Goal: Information Seeking & Learning: Learn about a topic

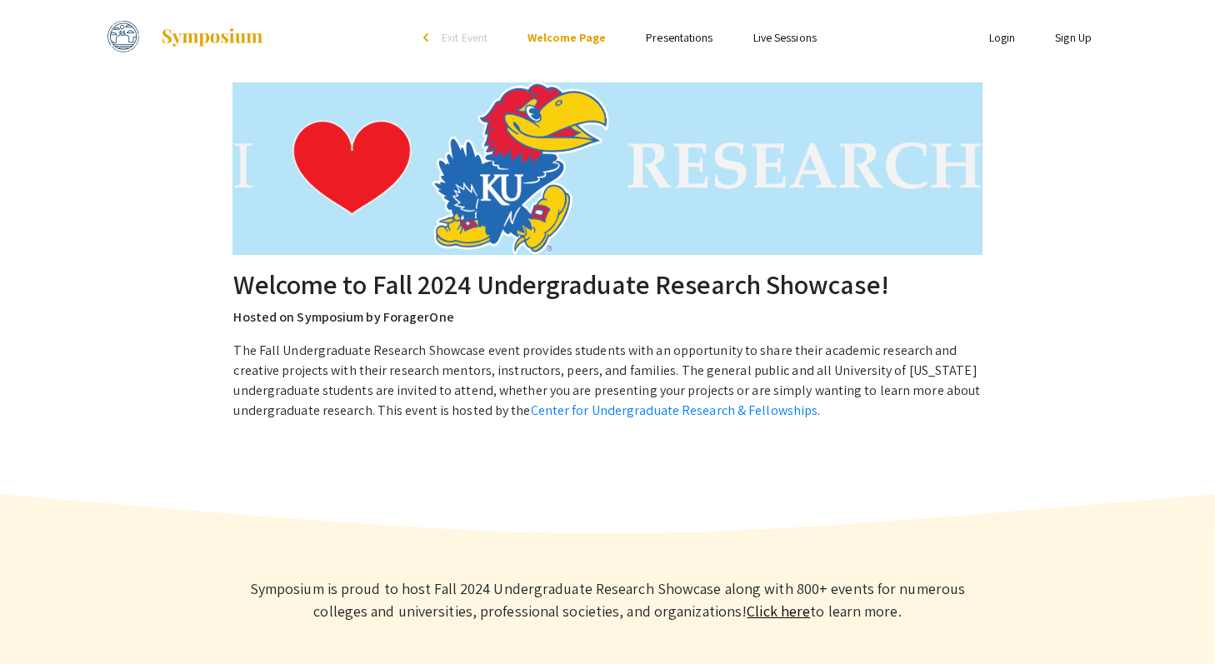
click at [643, 127] on img at bounding box center [607, 168] width 750 height 173
click at [676, 36] on link "Presentations" at bounding box center [679, 37] width 67 height 15
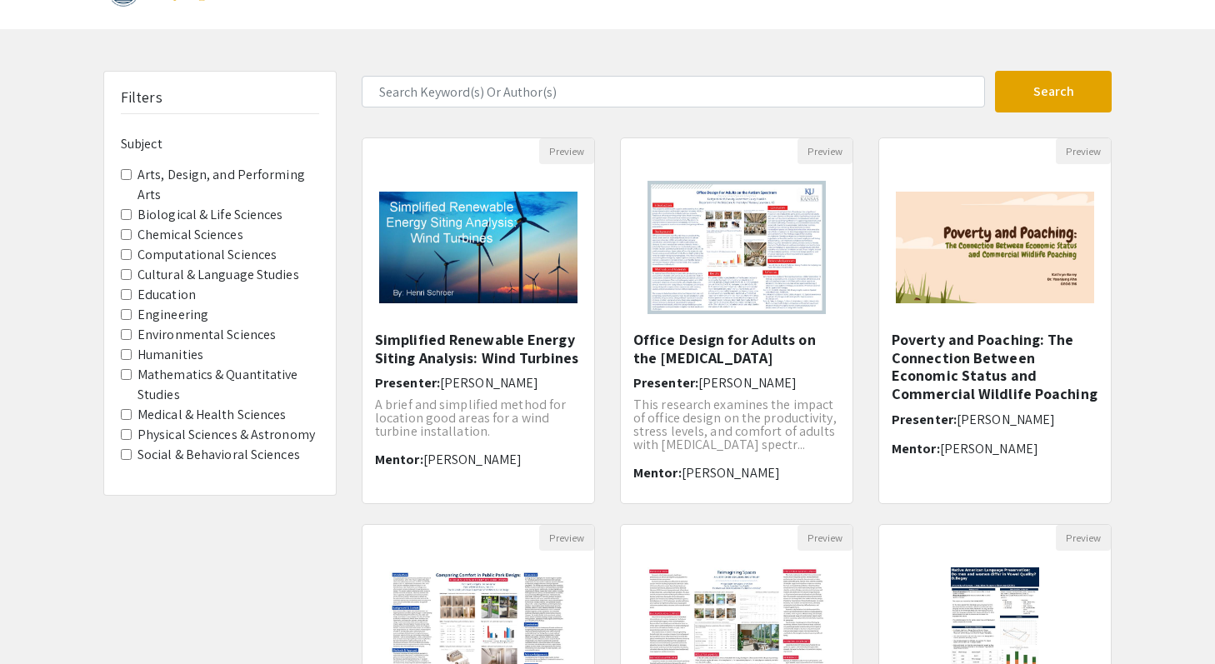
scroll to position [75, 0]
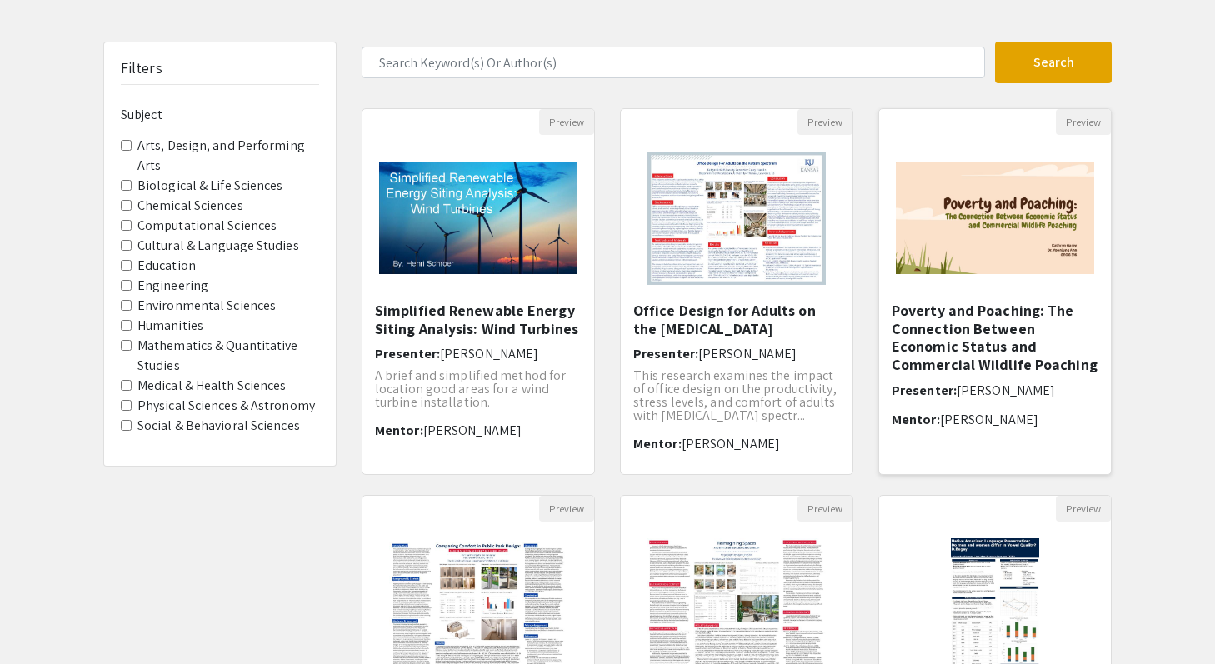
click at [980, 246] on img at bounding box center [995, 218] width 232 height 145
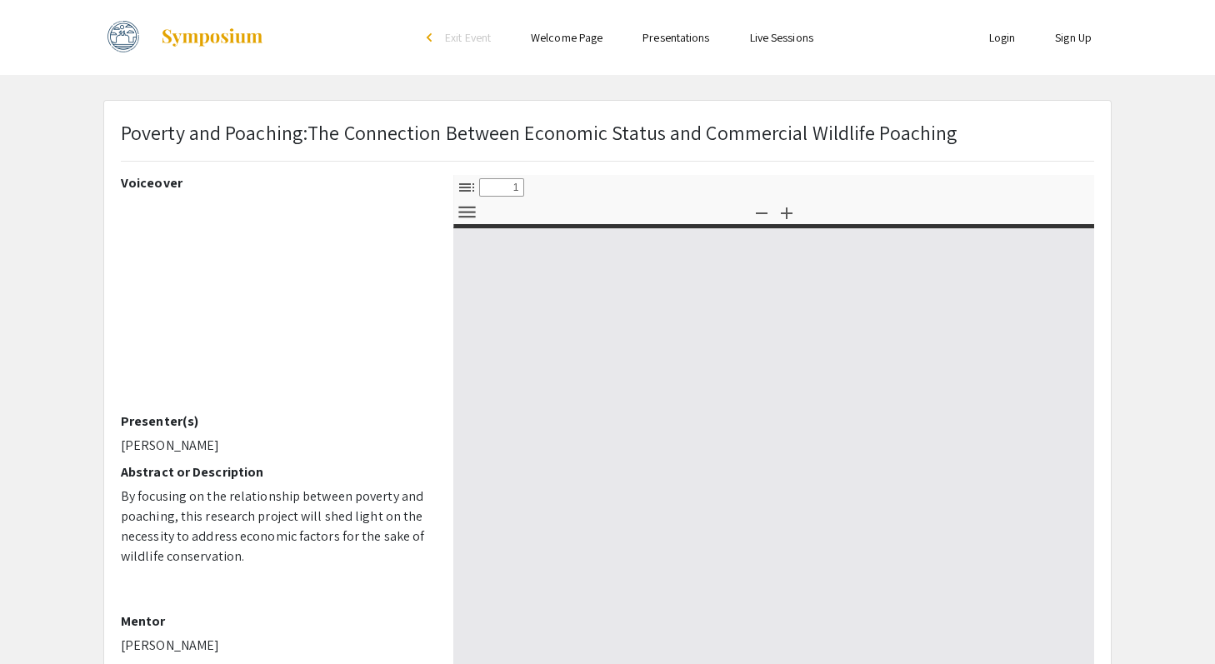
select select "custom"
type input "0"
select select "custom"
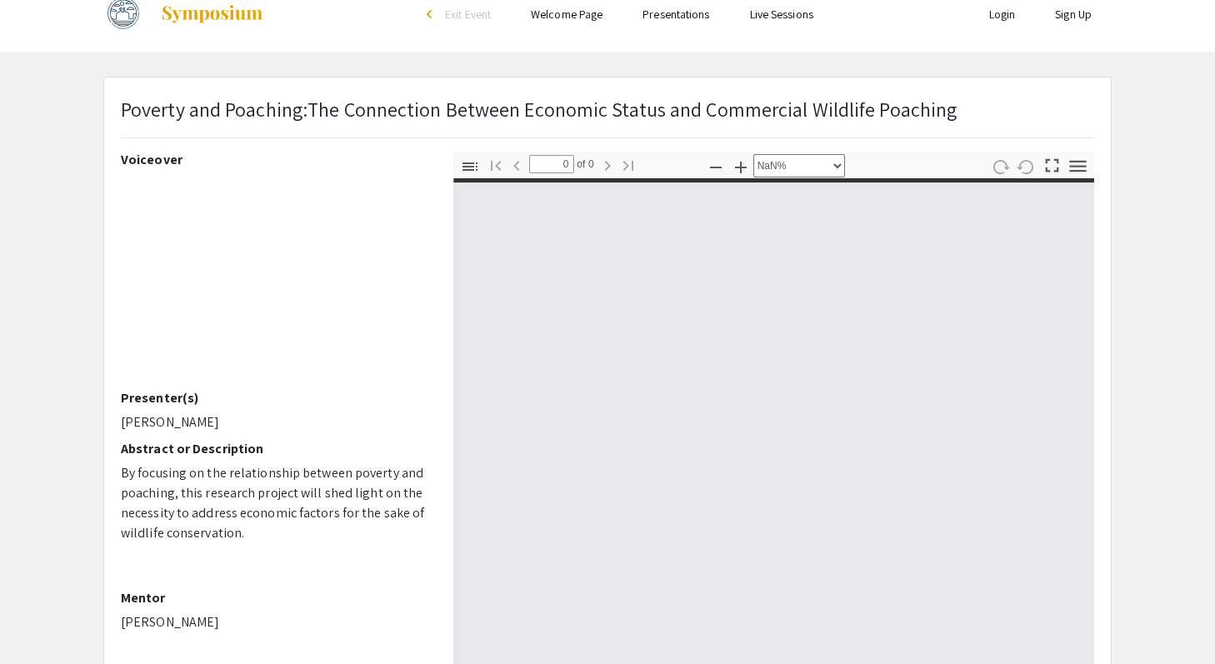
type input "1"
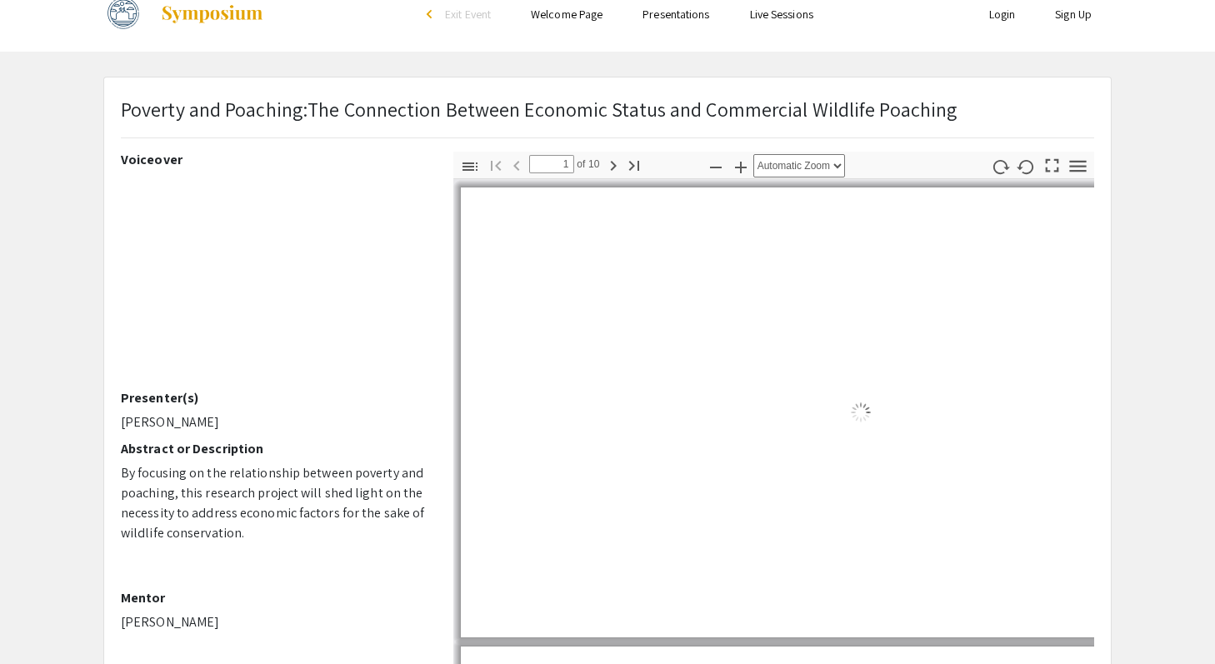
scroll to position [87, 0]
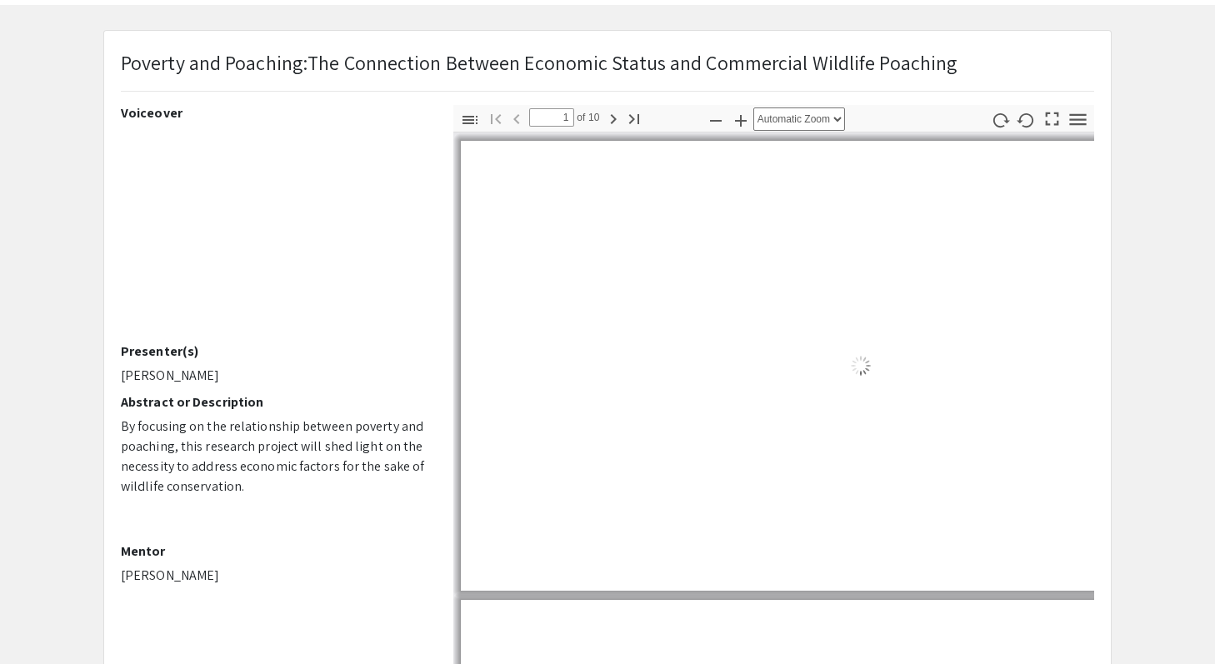
select select "auto"
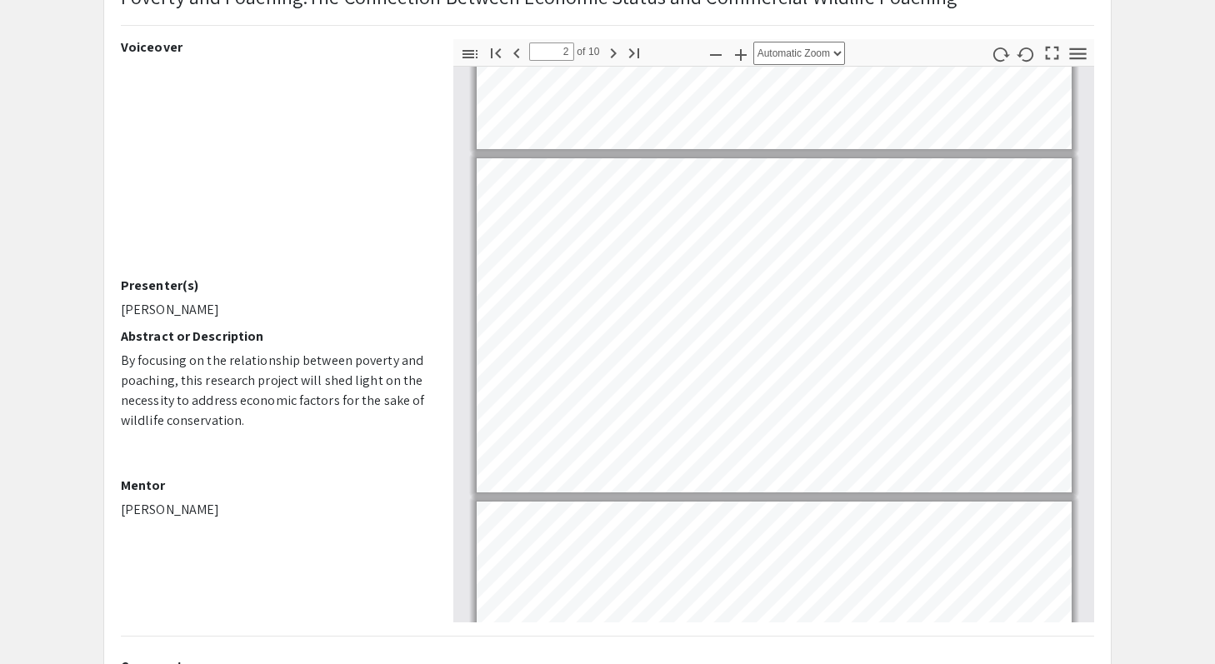
scroll to position [262, 0]
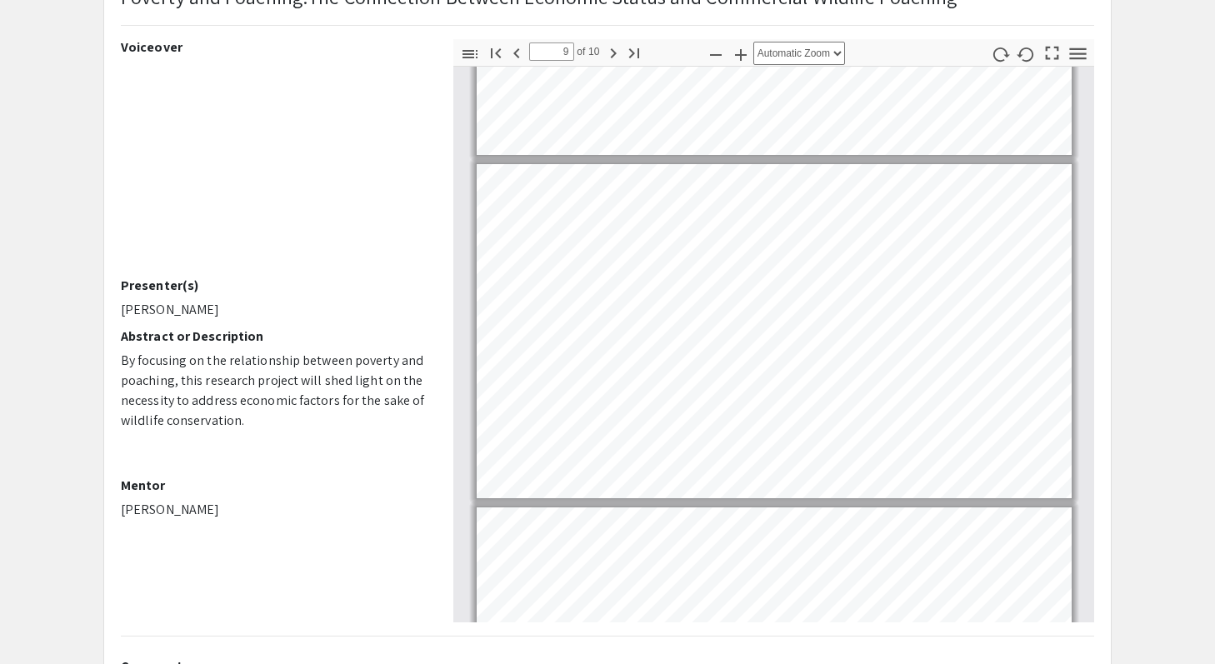
type input "10"
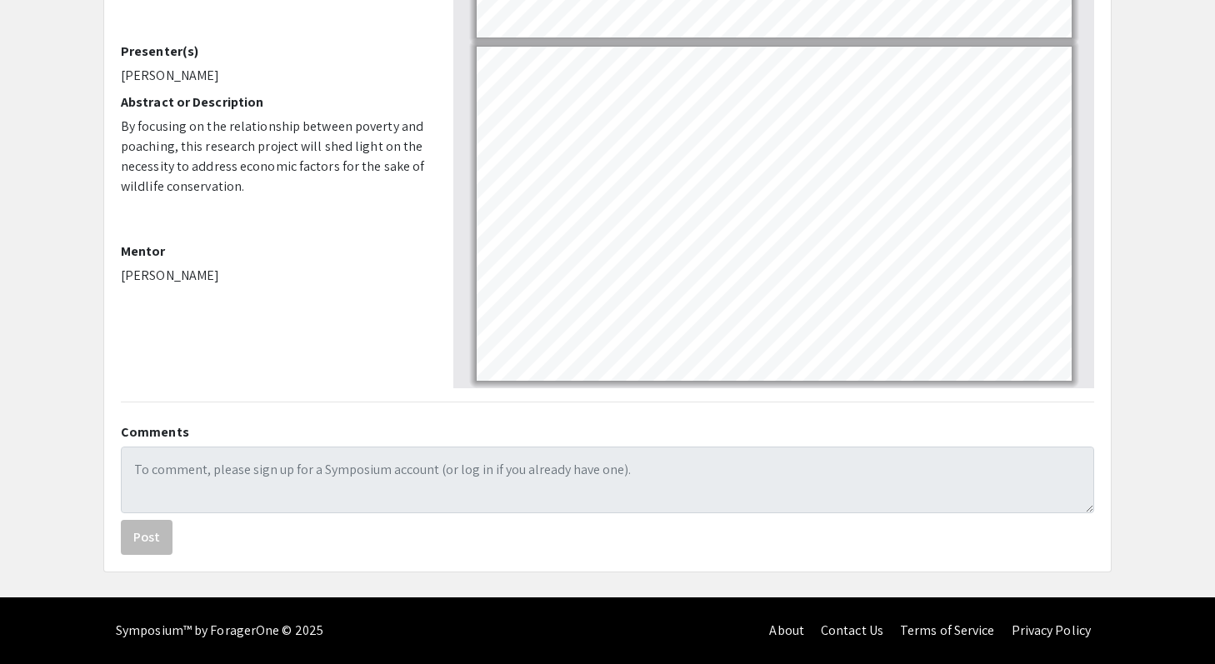
scroll to position [0, 0]
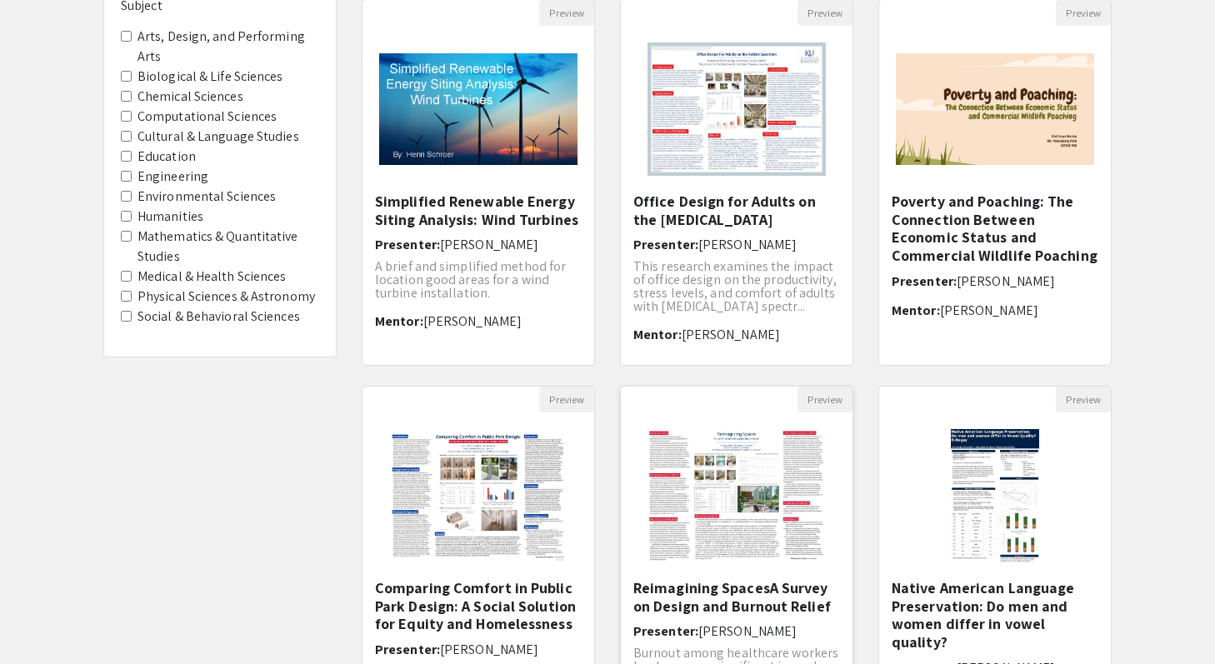
scroll to position [185, 0]
click at [464, 116] on img at bounding box center [478, 108] width 232 height 145
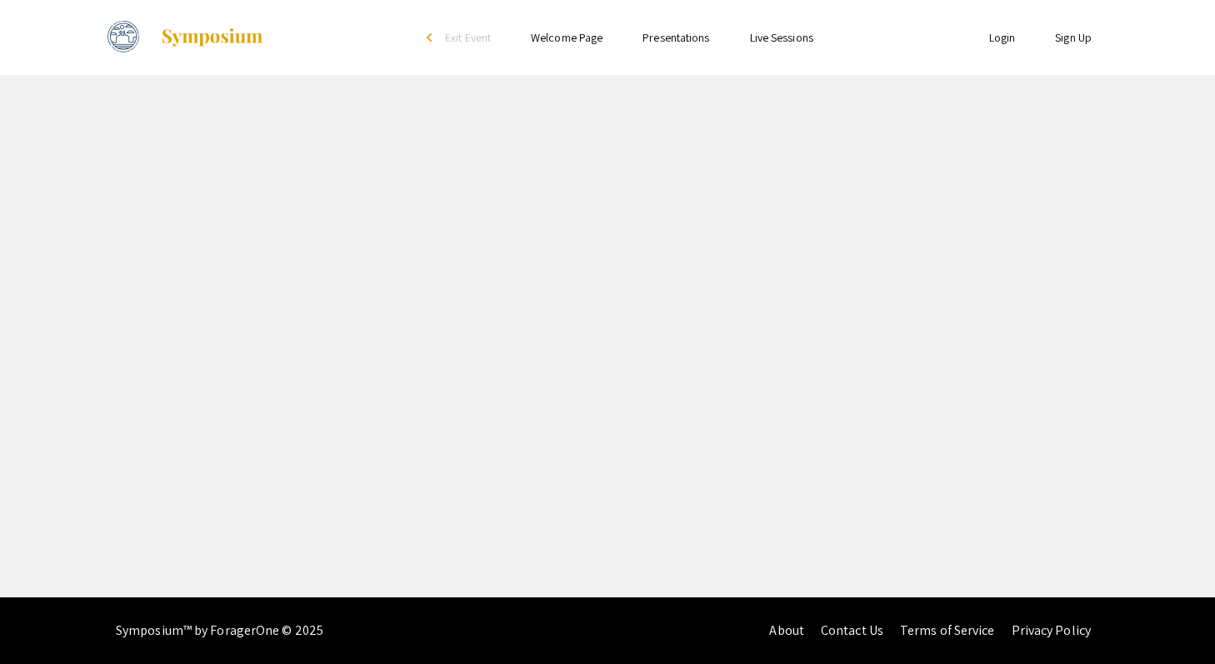
select select "custom"
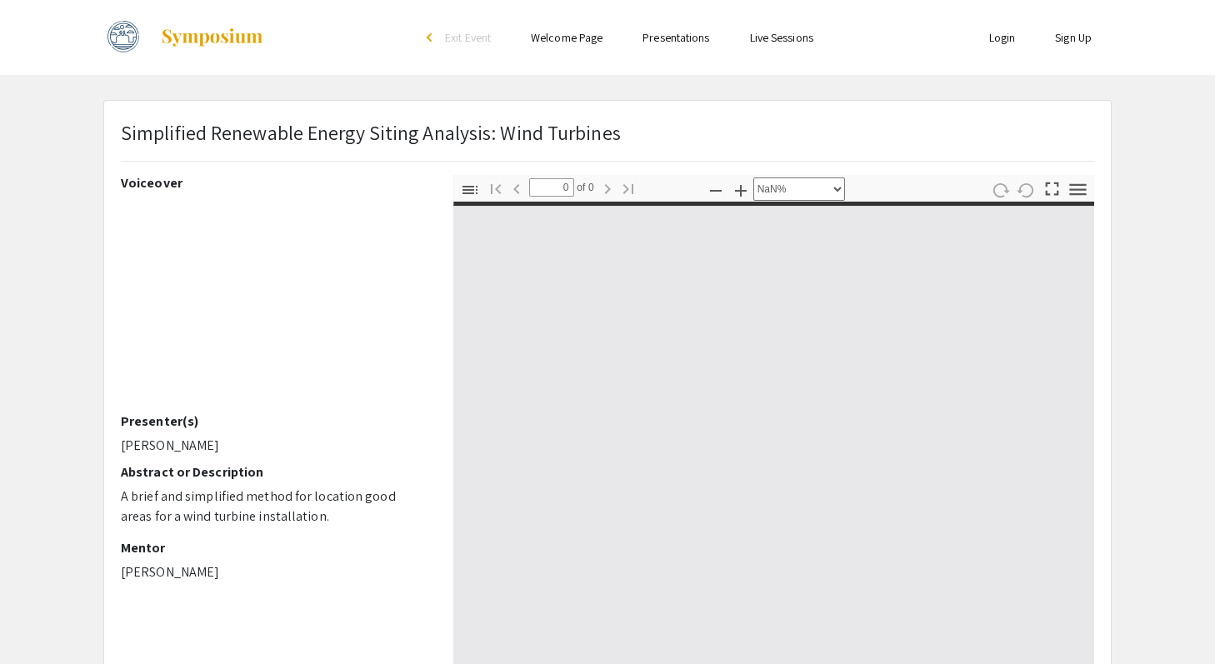
type input "1"
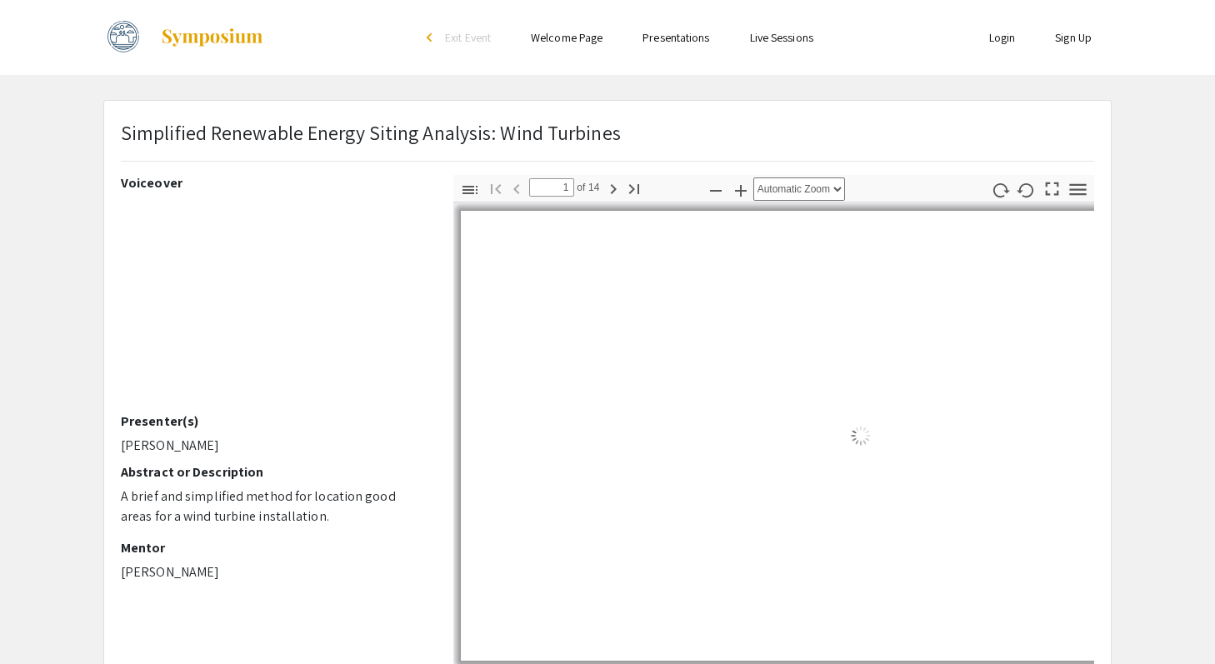
select select "auto"
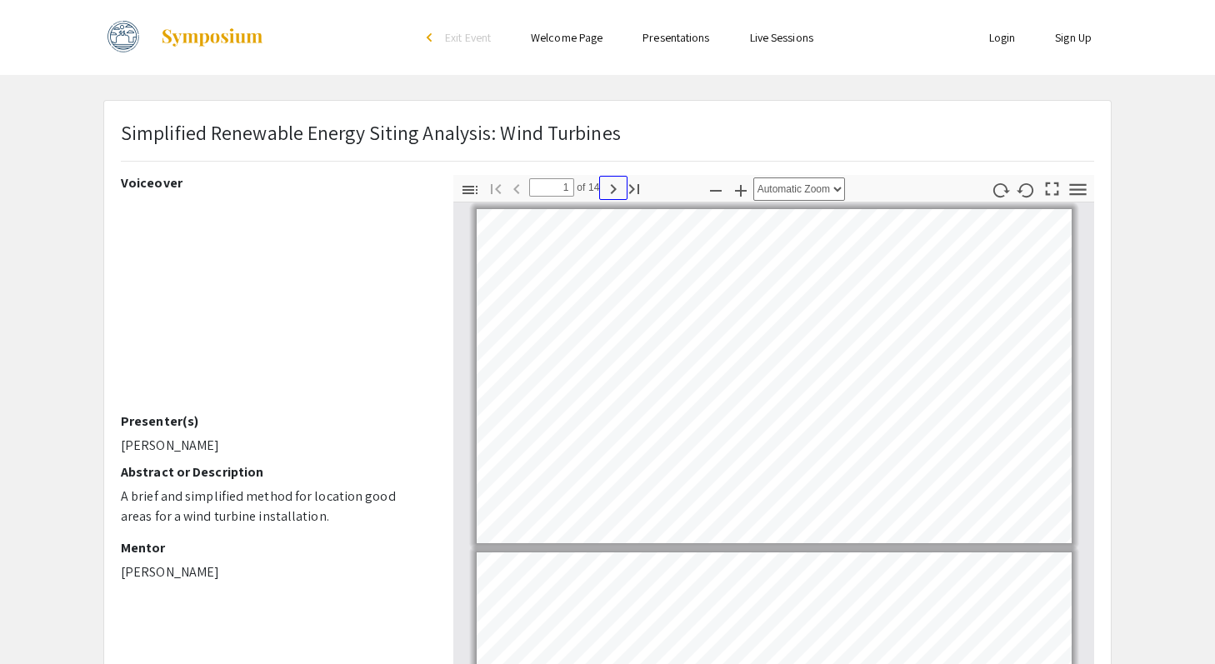
click at [608, 191] on icon "button" at bounding box center [613, 189] width 20 height 20
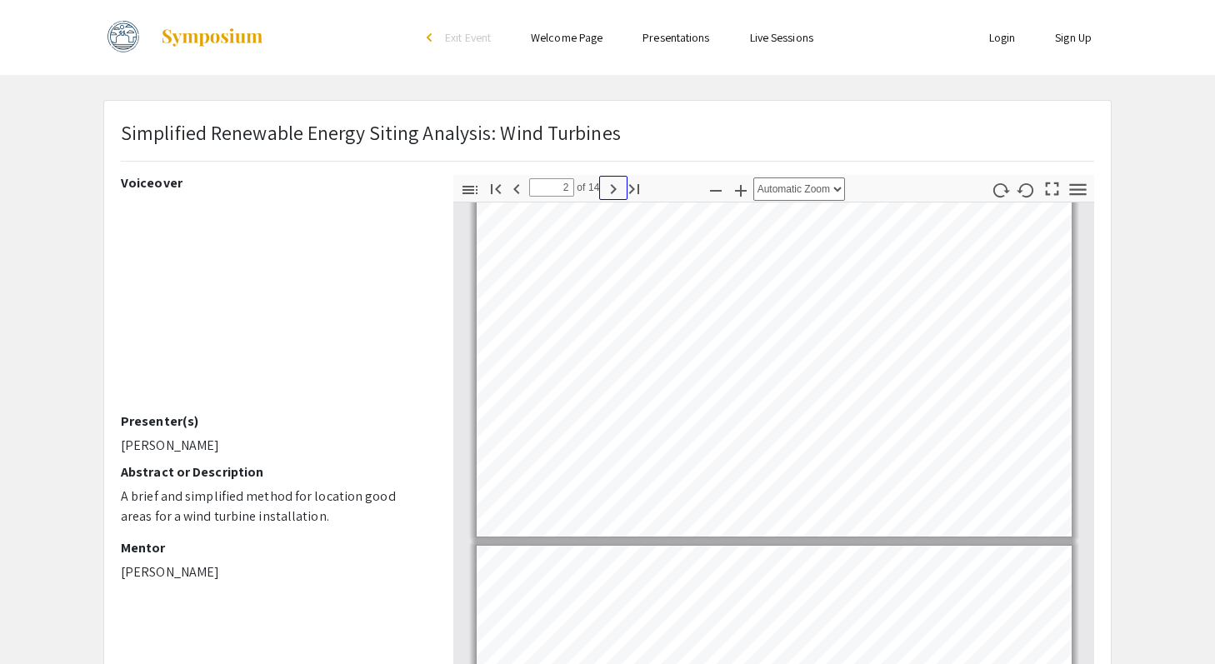
click at [610, 191] on icon "button" at bounding box center [613, 189] width 20 height 20
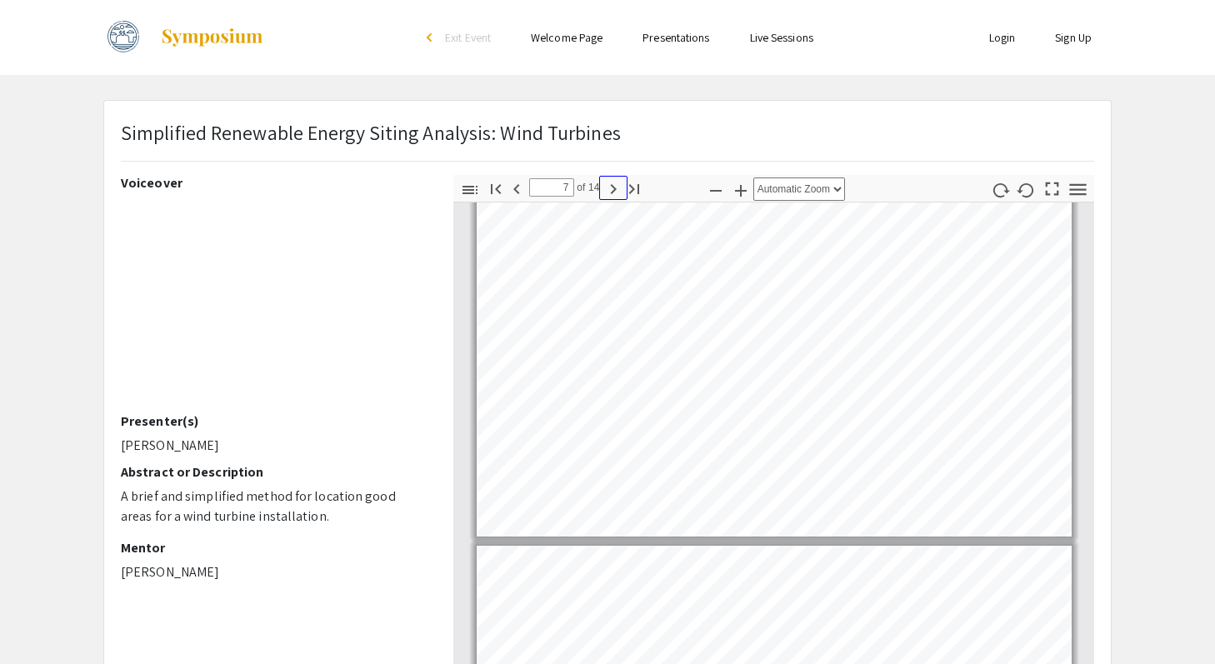
click at [610, 191] on icon "button" at bounding box center [613, 189] width 20 height 20
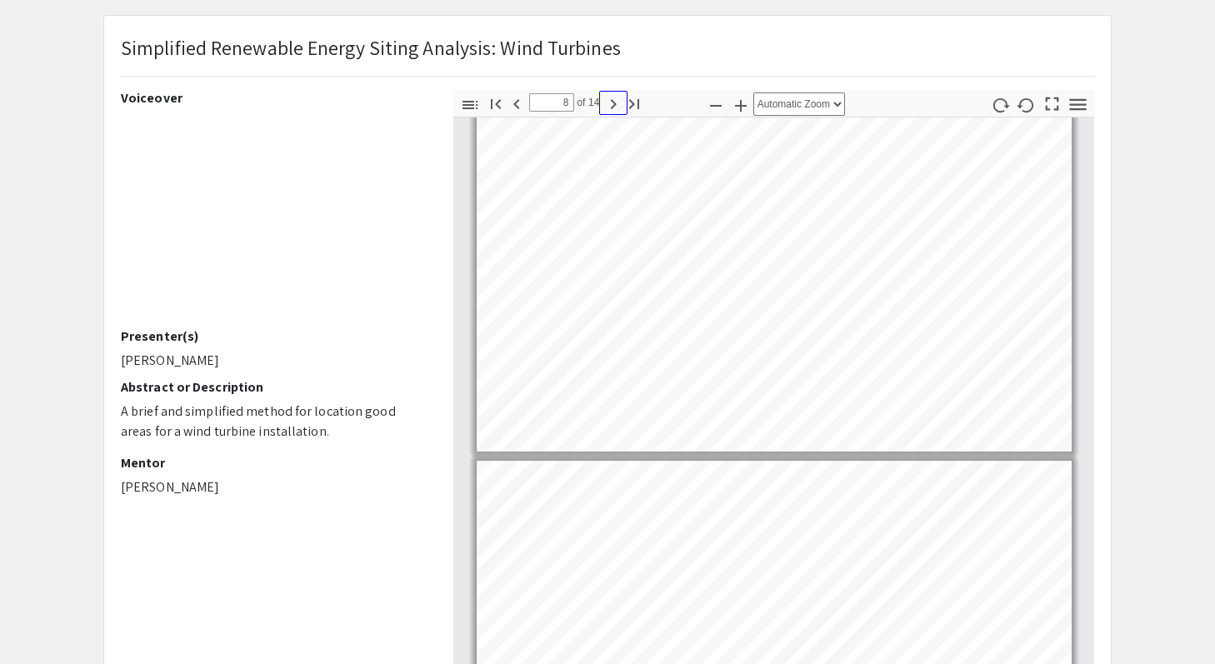
scroll to position [119, 0]
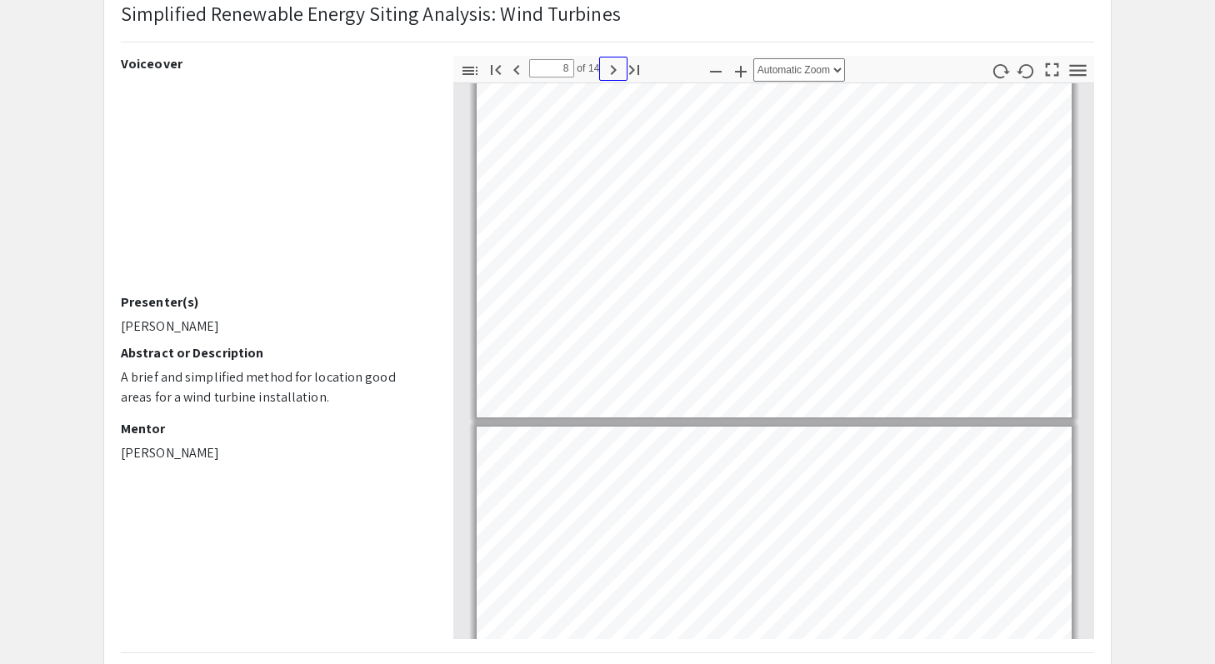
click at [607, 68] on icon "button" at bounding box center [613, 70] width 20 height 20
type input "10"
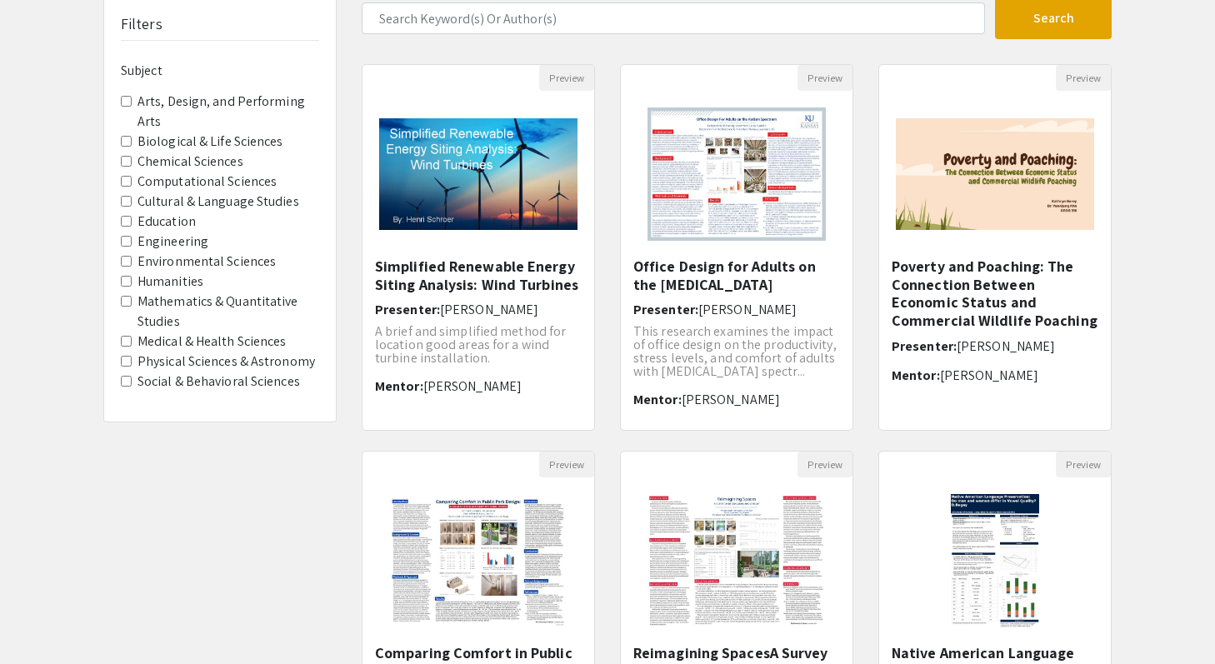
scroll to position [185, 0]
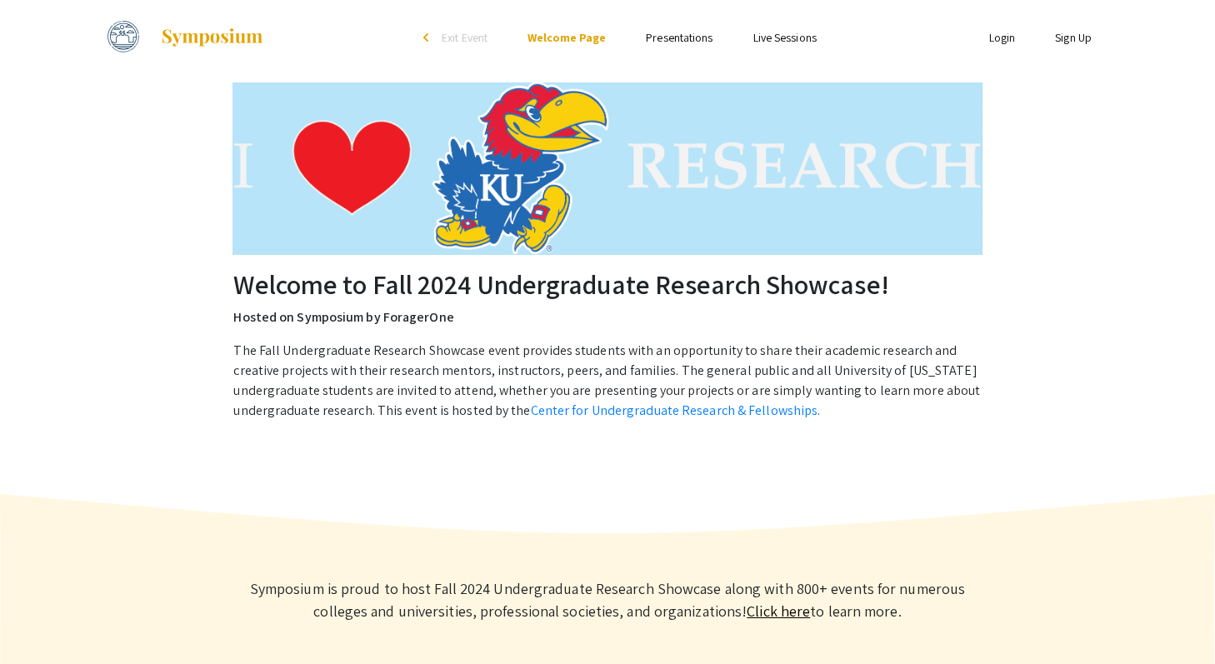
click at [697, 33] on link "Presentations" at bounding box center [679, 37] width 67 height 15
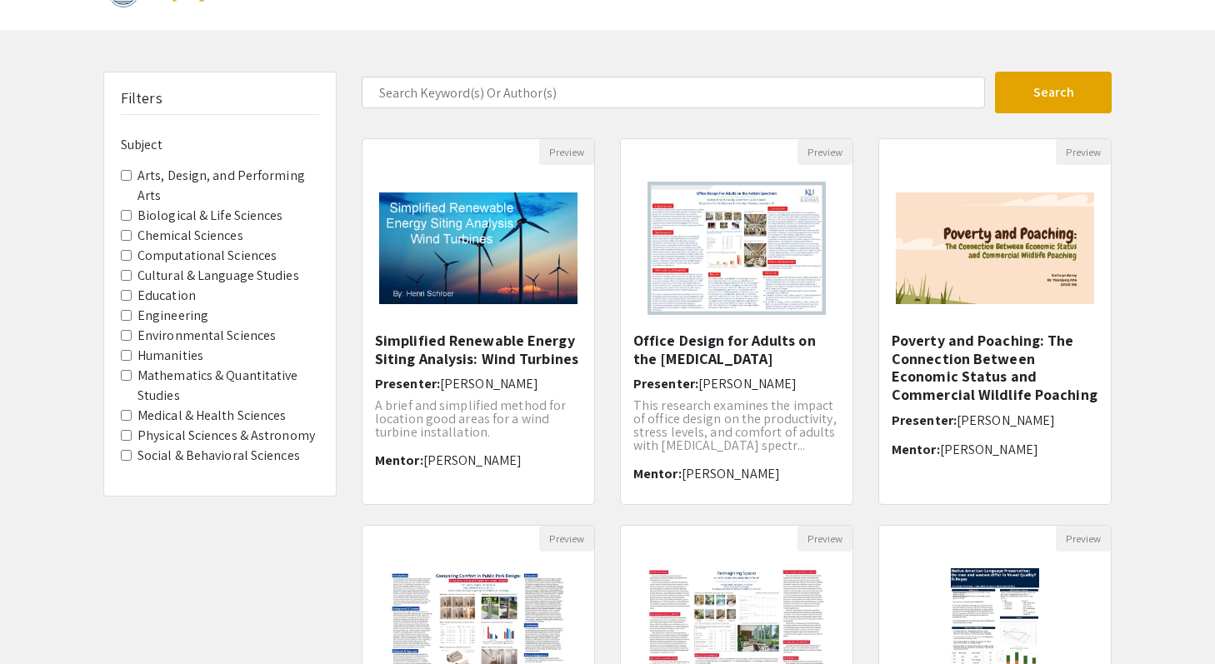
scroll to position [47, 0]
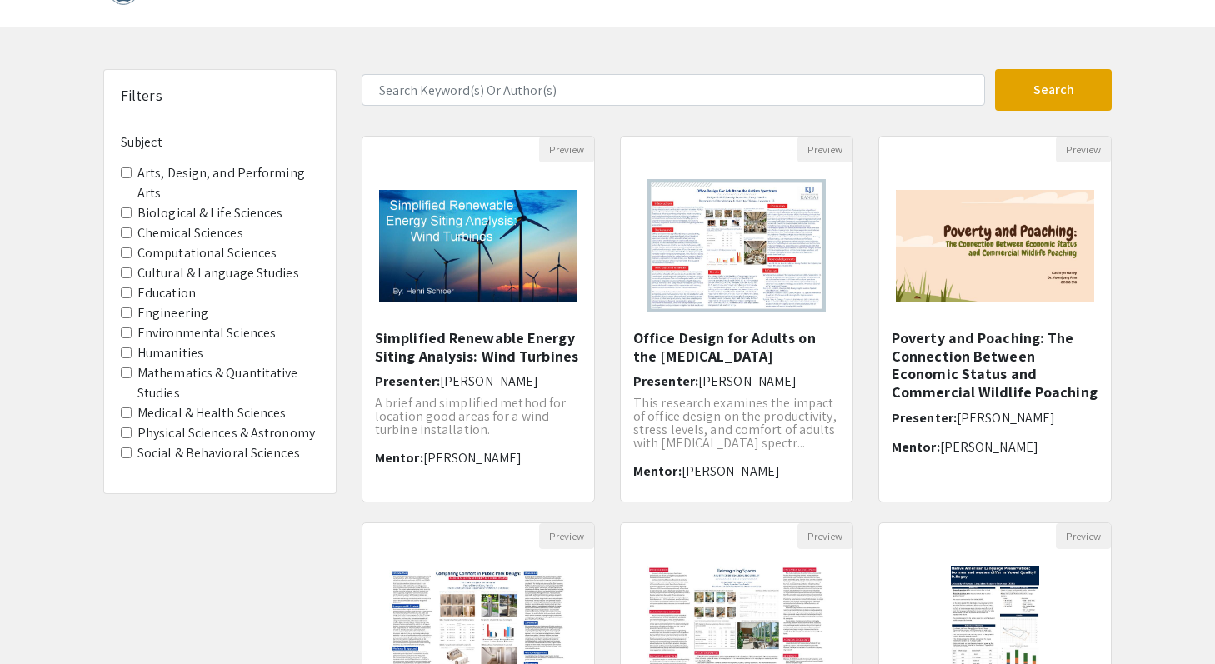
click at [173, 459] on label "Social & Behavioral Sciences" at bounding box center [218, 453] width 162 height 20
click at [132, 458] on Sciences "Social & Behavioral Sciences" at bounding box center [126, 452] width 11 height 11
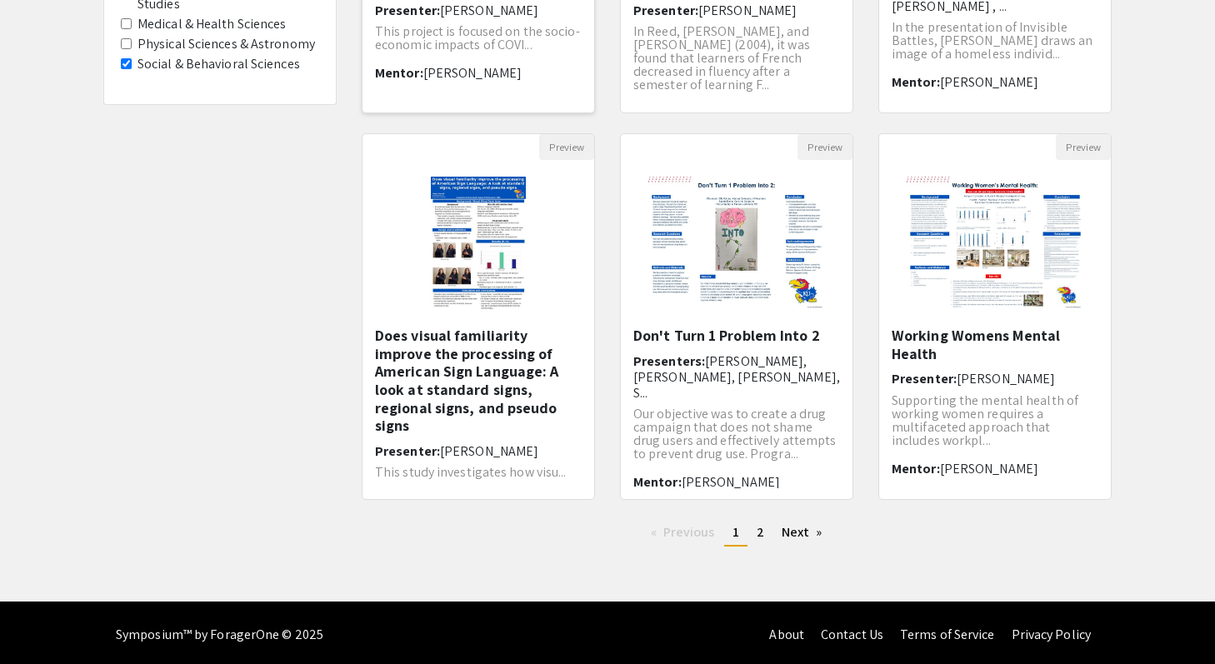
scroll to position [402, 0]
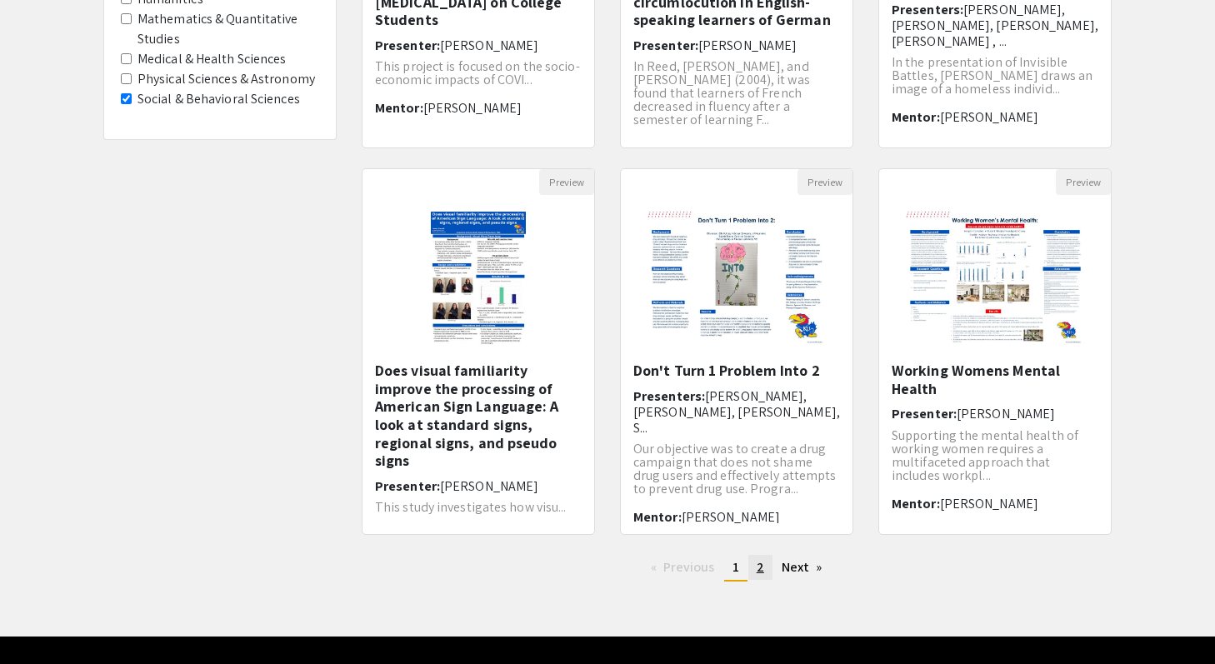
click at [763, 575] on link "page 2" at bounding box center [760, 567] width 24 height 25
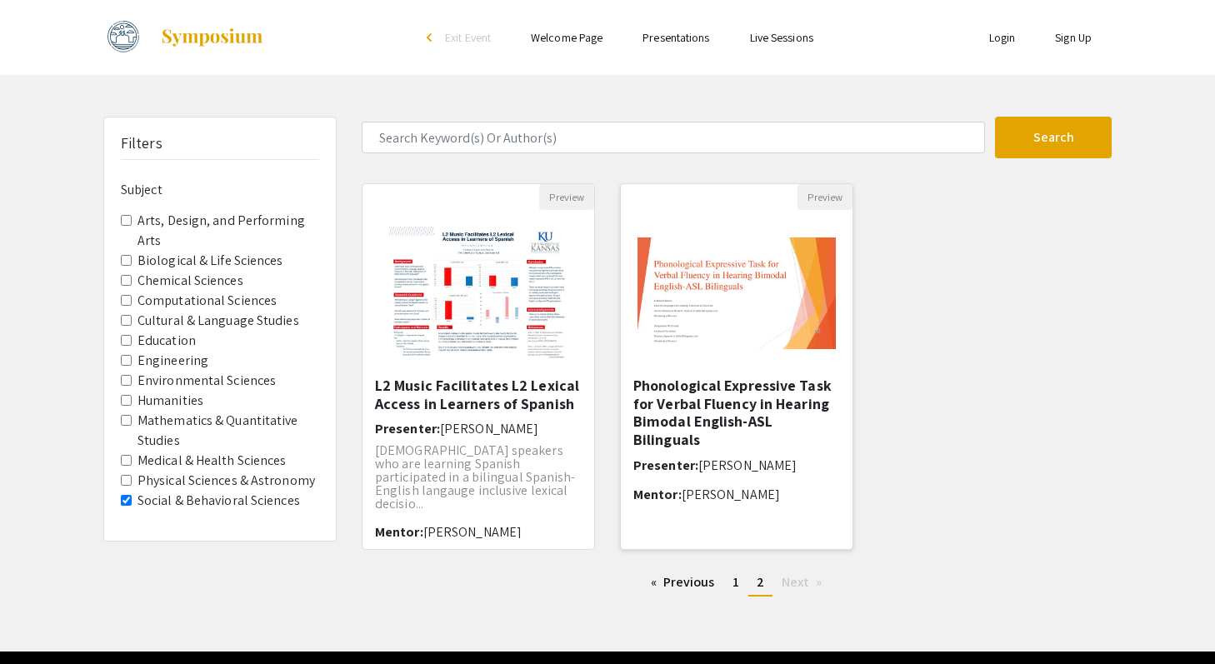
click at [726, 312] on img at bounding box center [737, 293] width 232 height 145
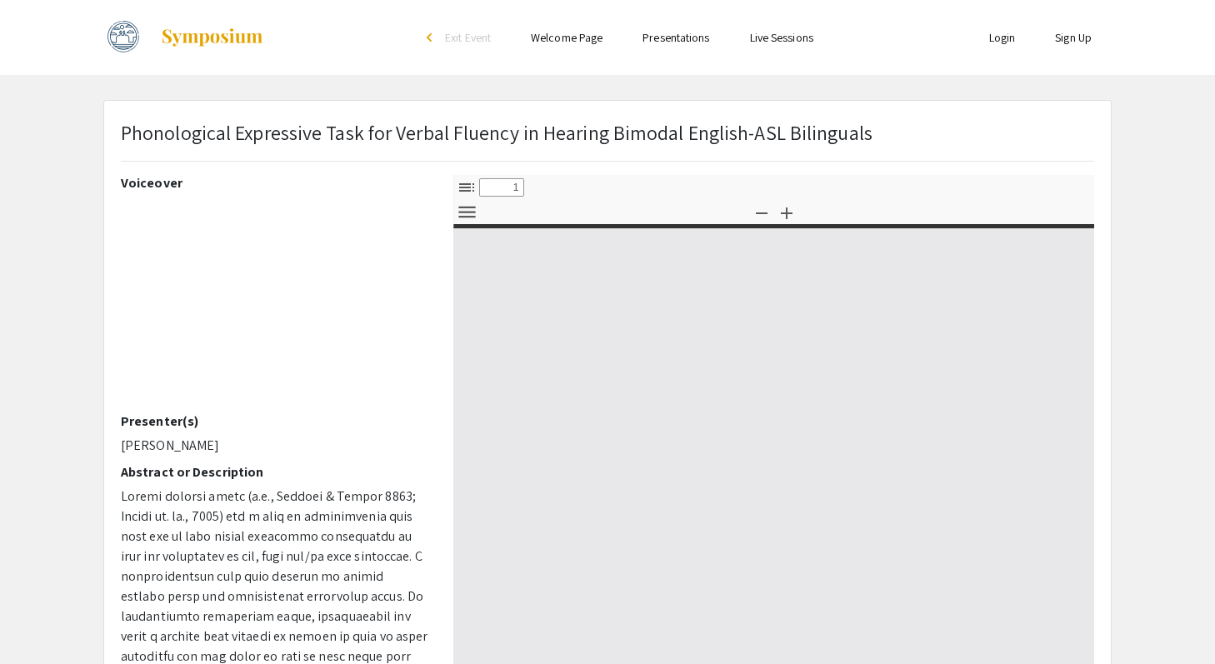
select select "custom"
type input "0"
select select "custom"
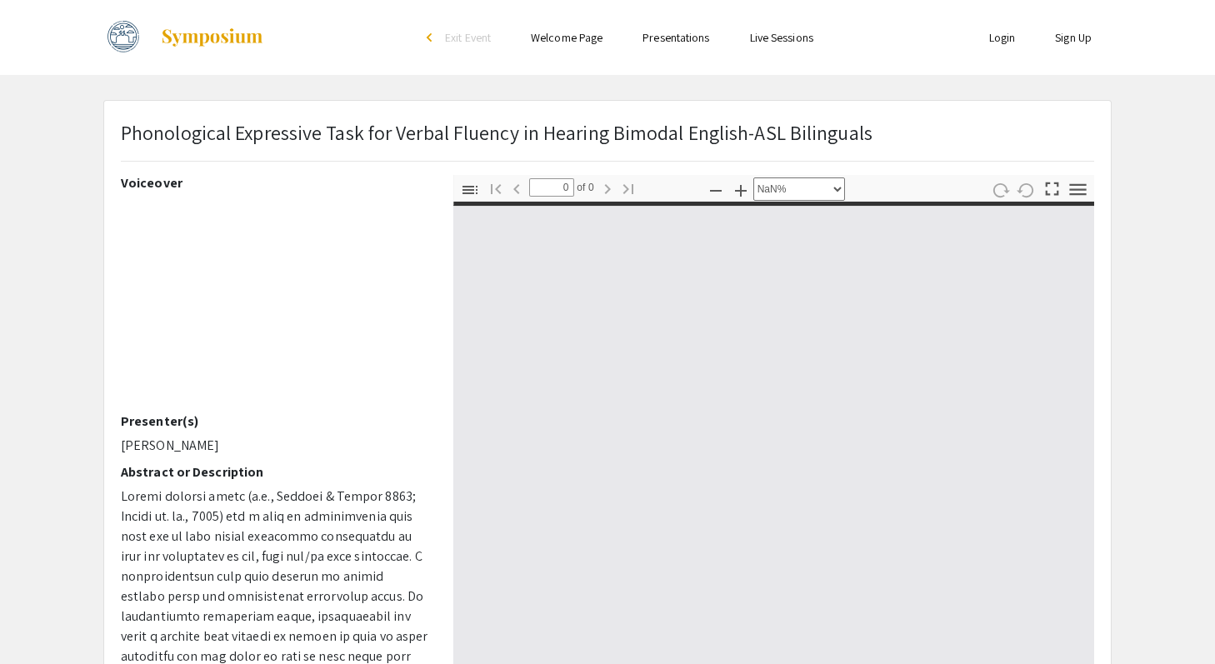
type input "1"
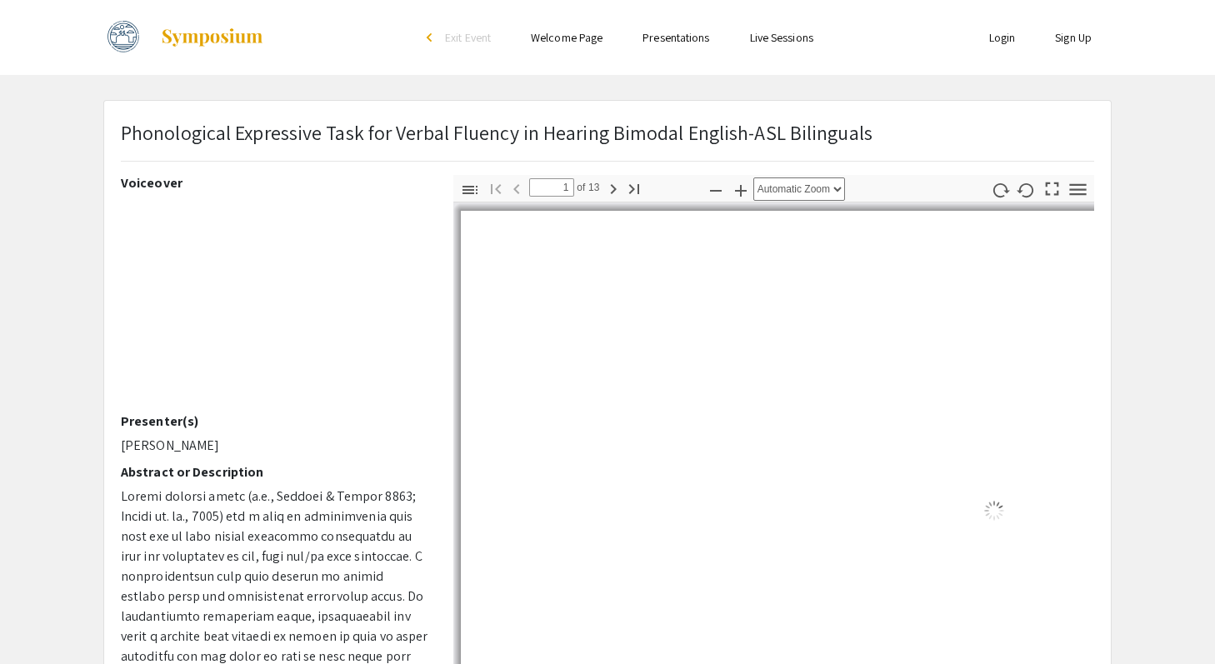
select select "auto"
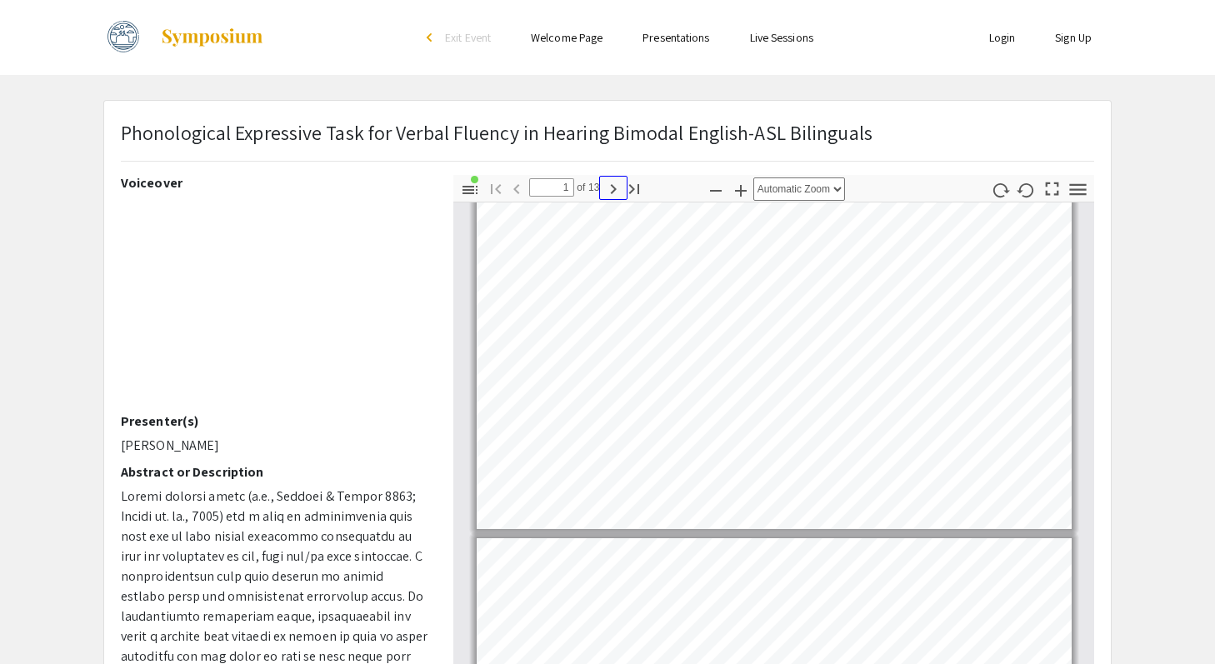
click at [616, 187] on icon "button" at bounding box center [613, 189] width 20 height 20
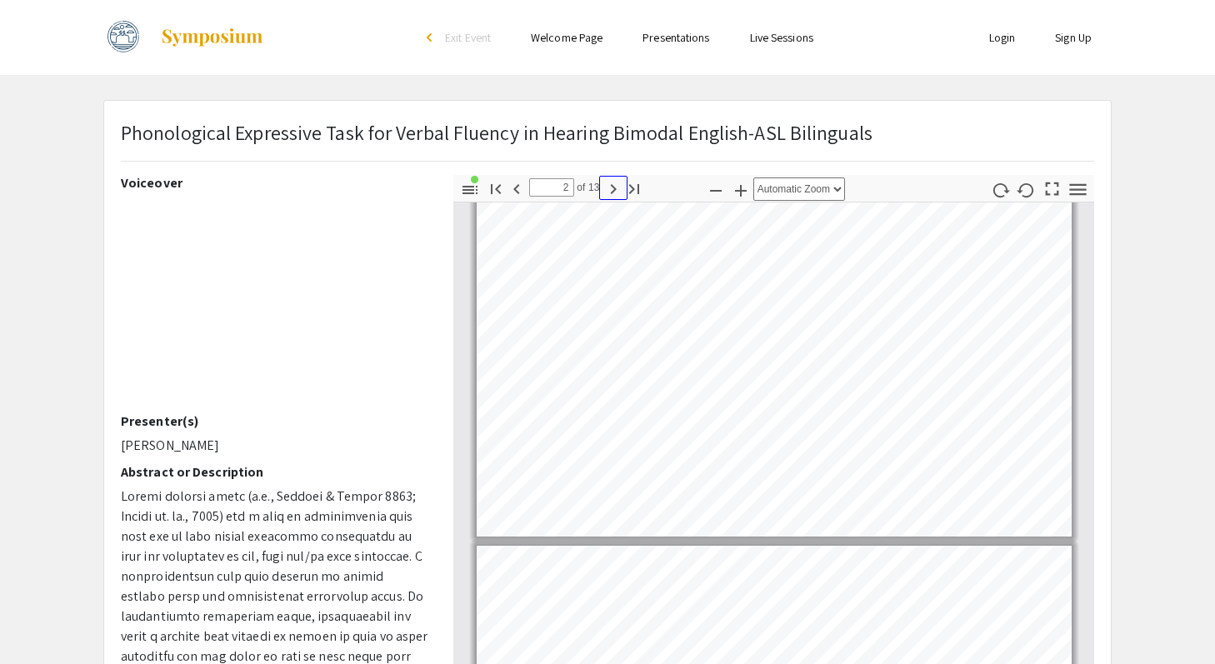
click at [616, 187] on icon "button" at bounding box center [613, 189] width 20 height 20
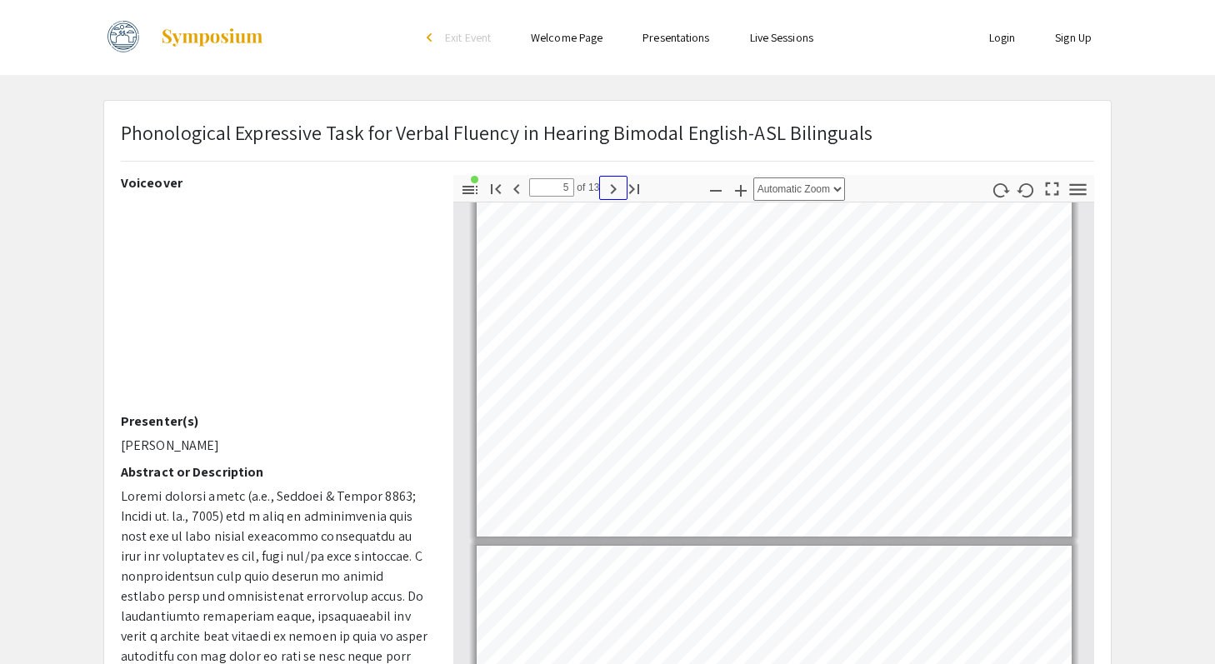
click at [616, 187] on icon "button" at bounding box center [613, 189] width 20 height 20
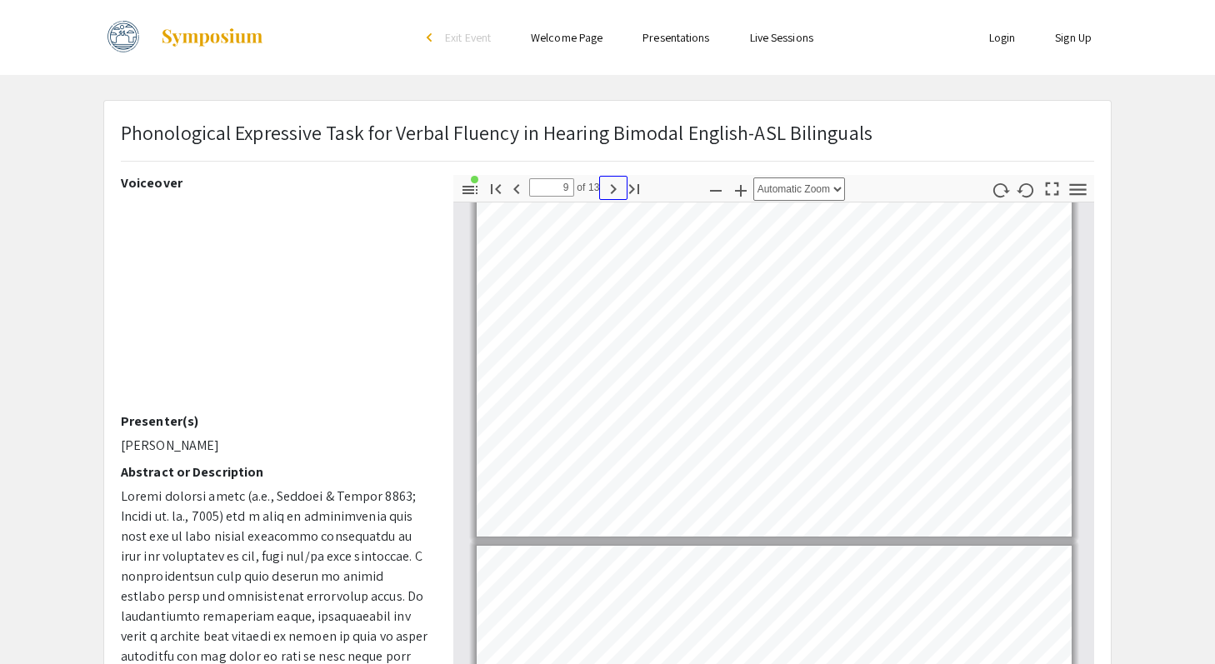
click at [616, 187] on icon "button" at bounding box center [613, 189] width 20 height 20
type input "13"
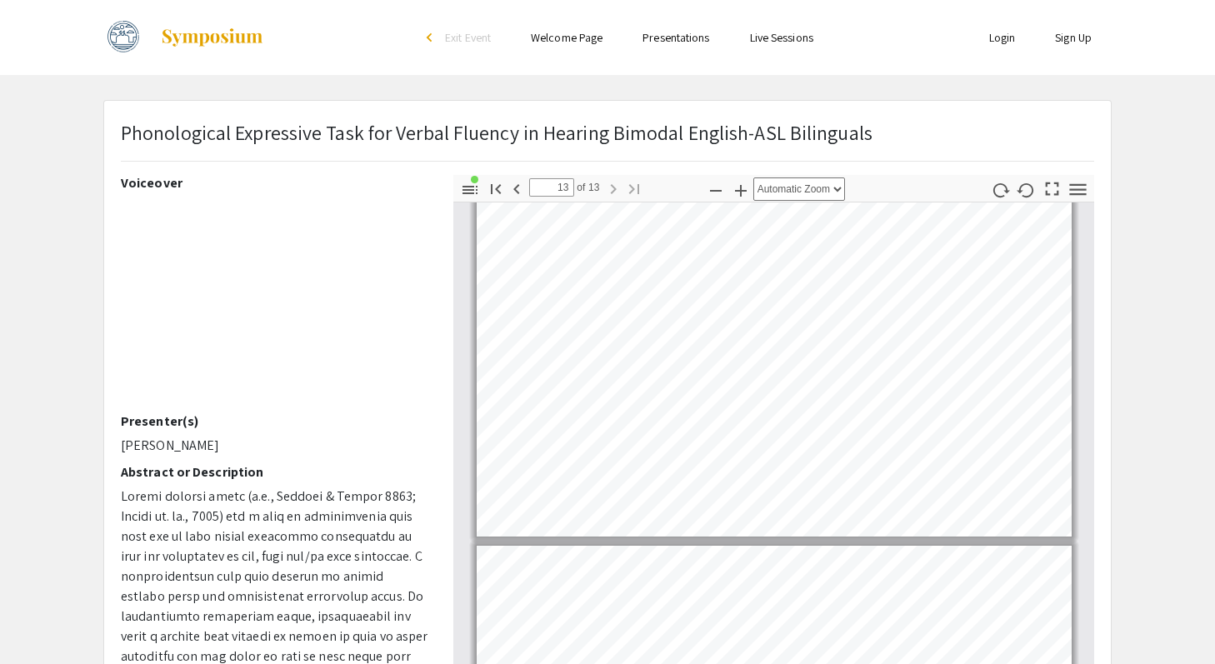
scroll to position [3913, 0]
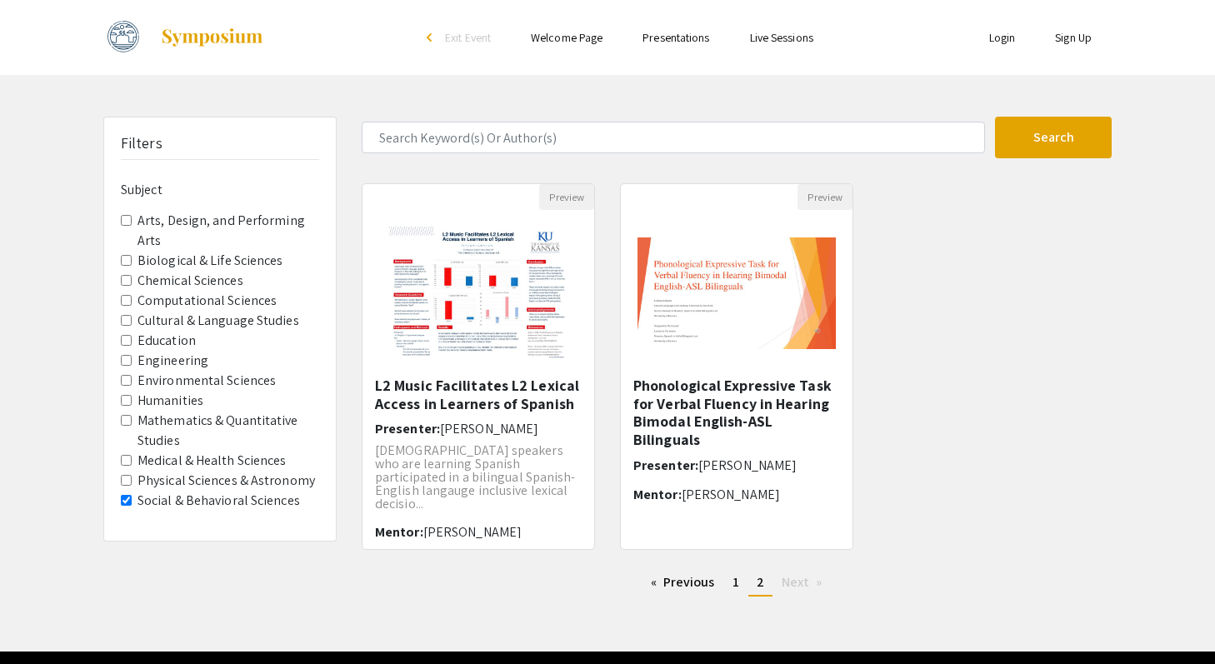
click at [161, 497] on label "Social & Behavioral Sciences" at bounding box center [218, 501] width 162 height 20
click at [132, 497] on Sciences "Social & Behavioral Sciences" at bounding box center [126, 500] width 11 height 11
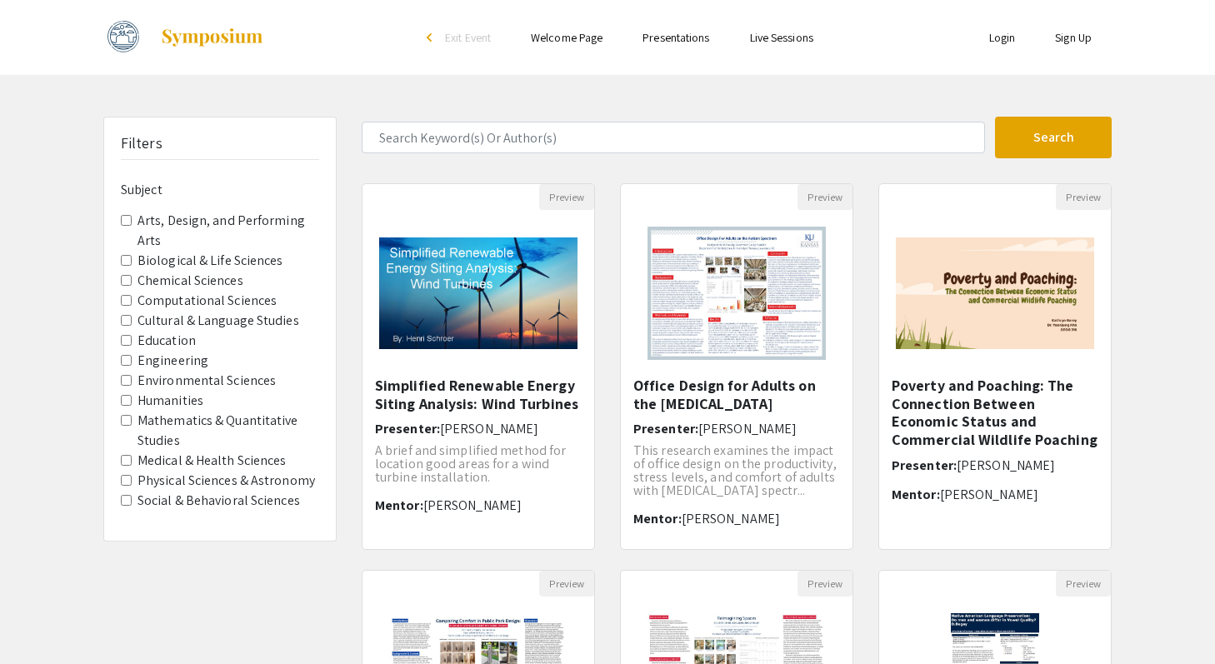
click at [180, 403] on label "Humanities" at bounding box center [170, 401] width 66 height 20
click at [132, 403] on input "Humanities" at bounding box center [126, 400] width 11 height 11
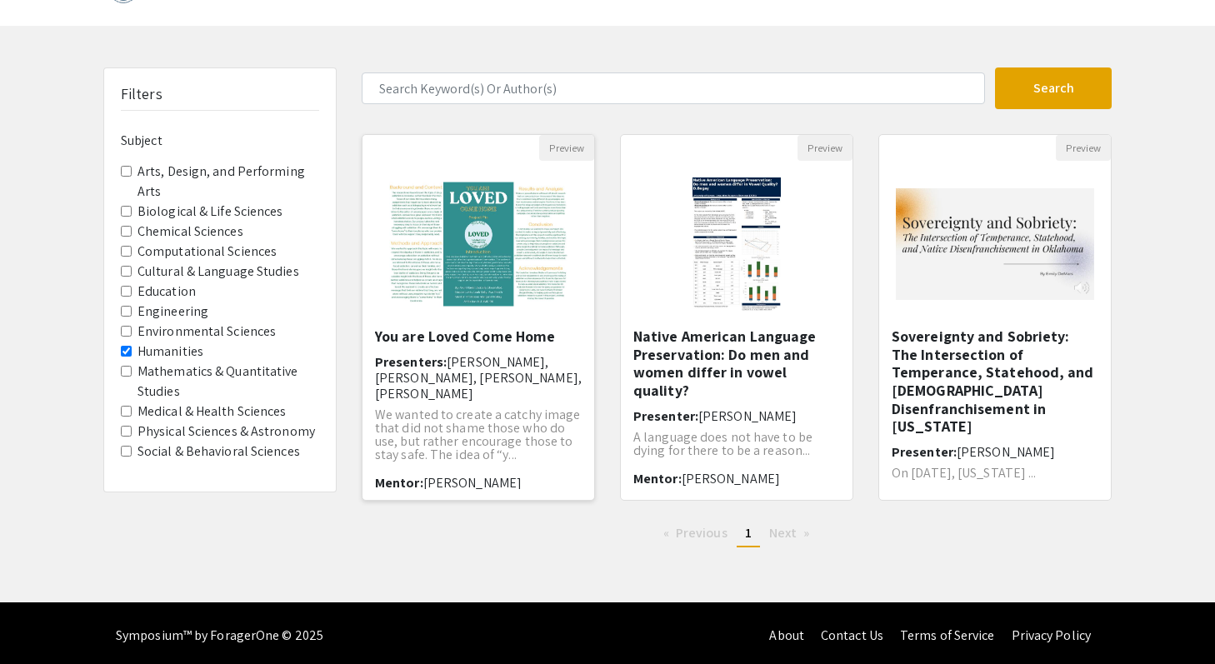
scroll to position [54, 0]
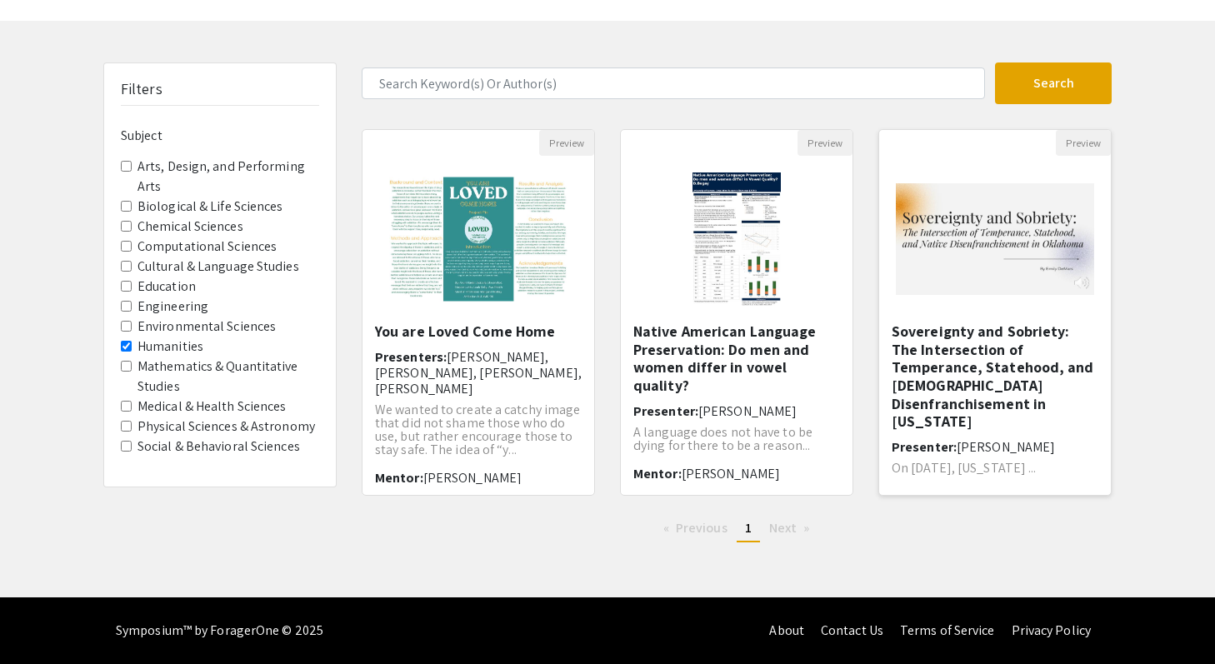
click at [1048, 202] on img at bounding box center [995, 239] width 232 height 145
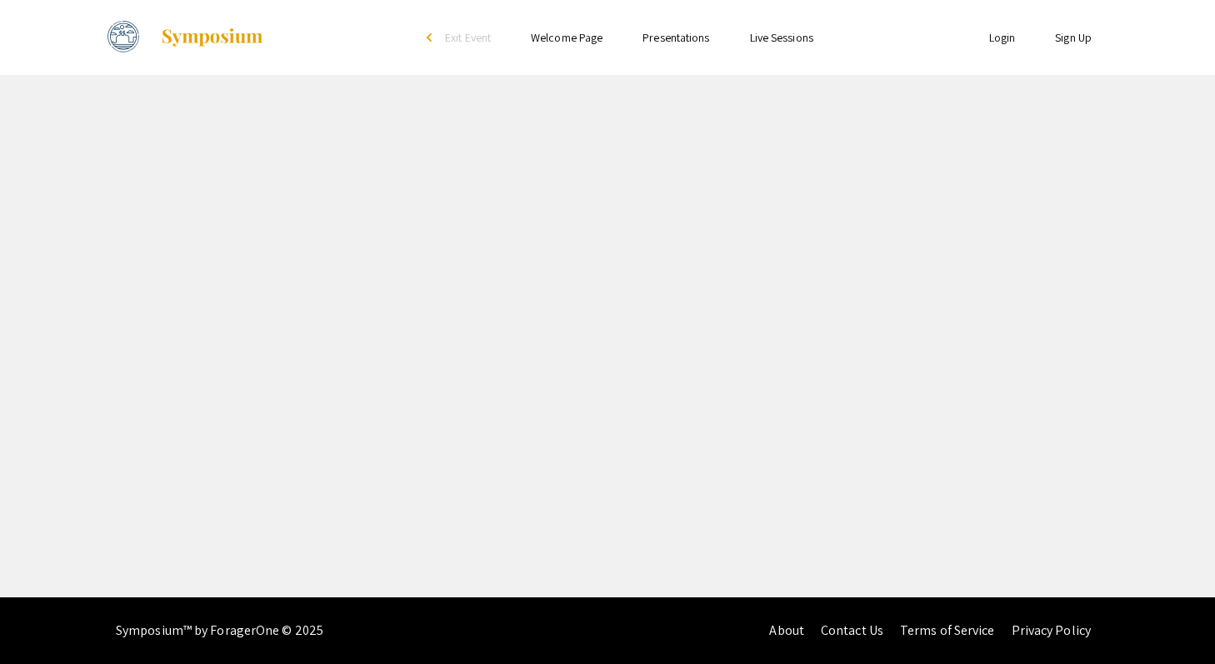
select select "custom"
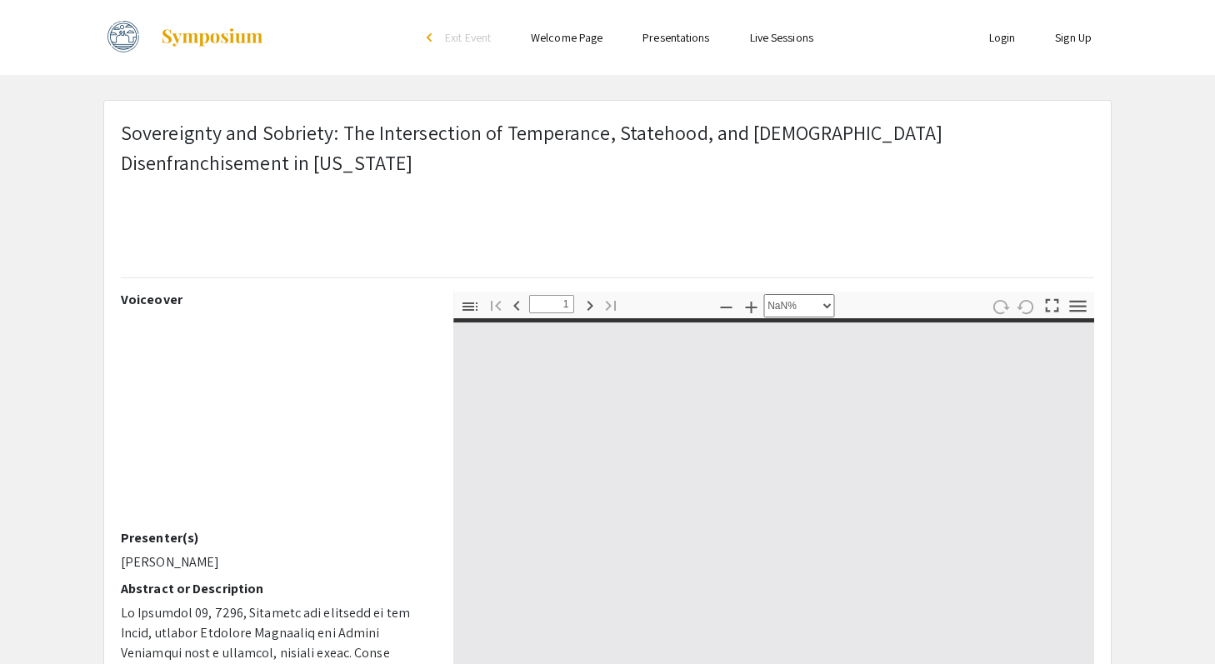
type input "0"
select select "custom"
type input "1"
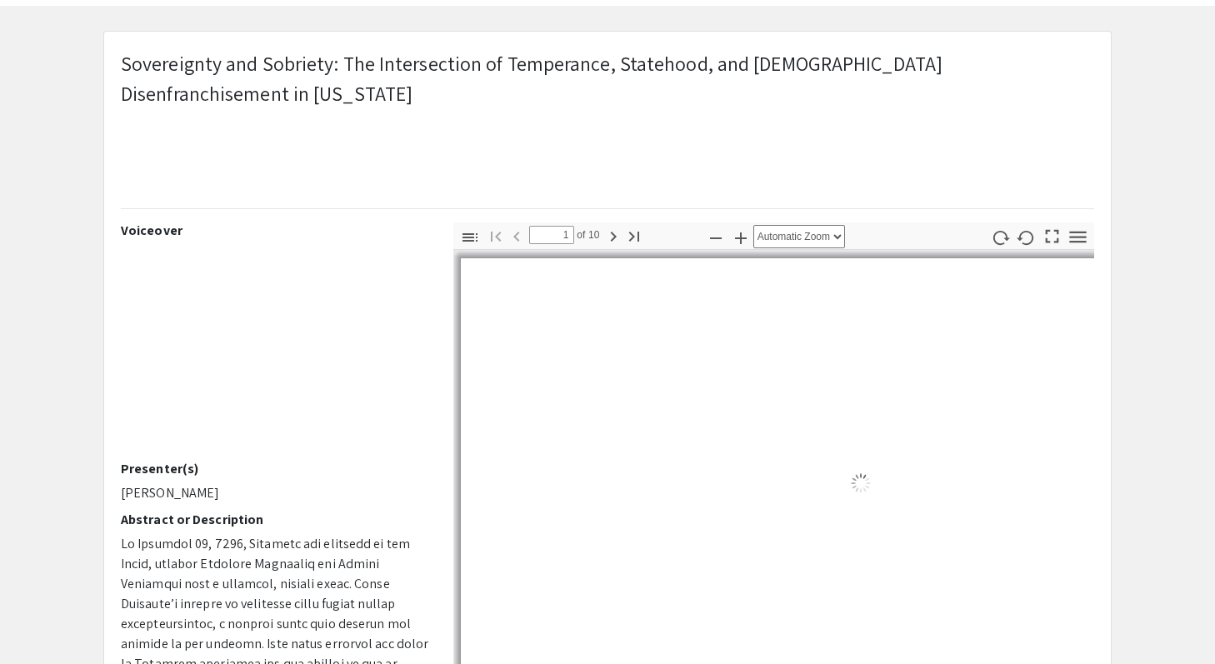
select select "auto"
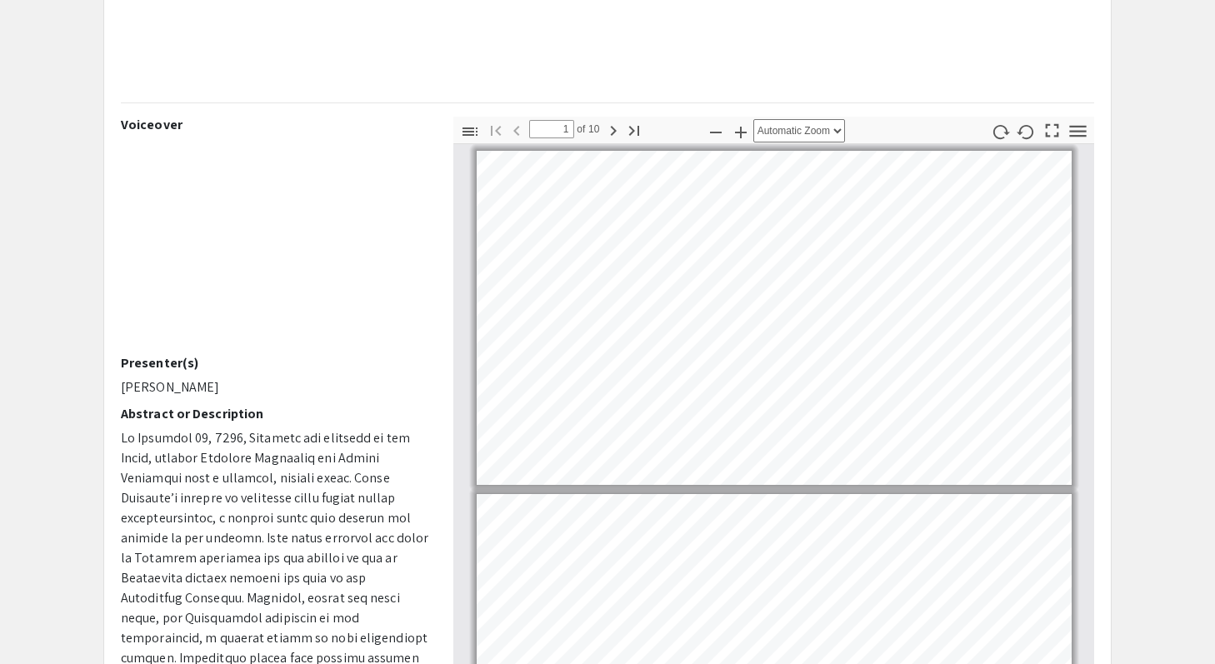
scroll to position [176, 0]
click at [606, 124] on icon "button" at bounding box center [613, 130] width 20 height 20
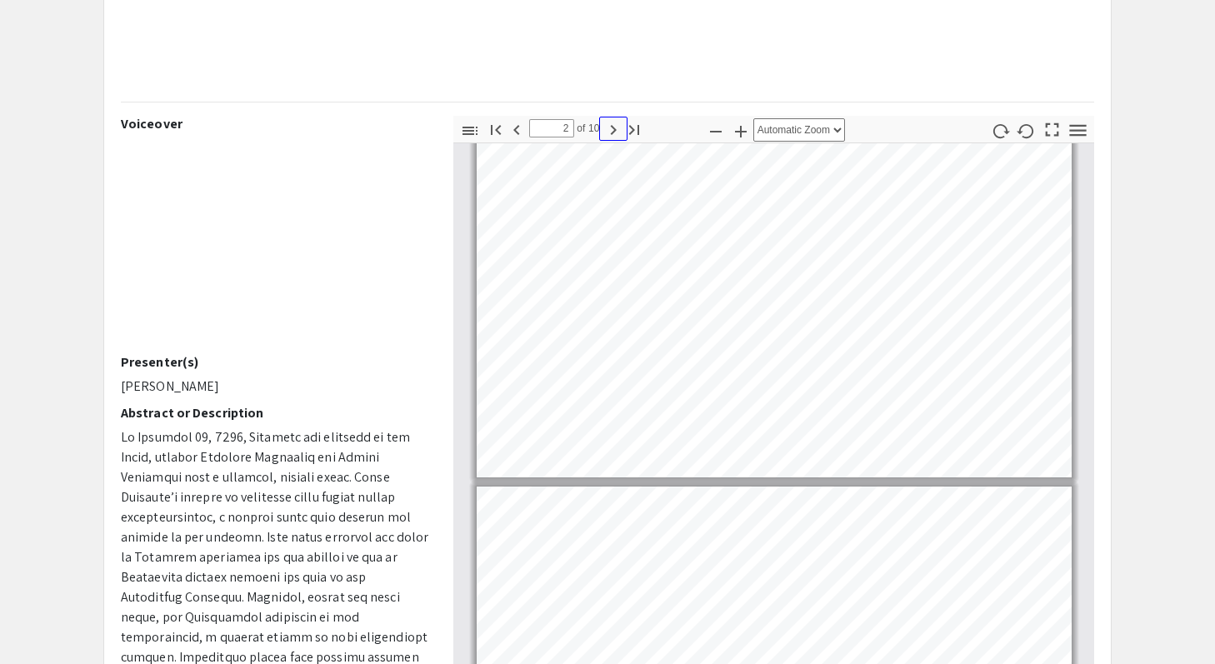
click at [606, 124] on icon "button" at bounding box center [613, 130] width 20 height 20
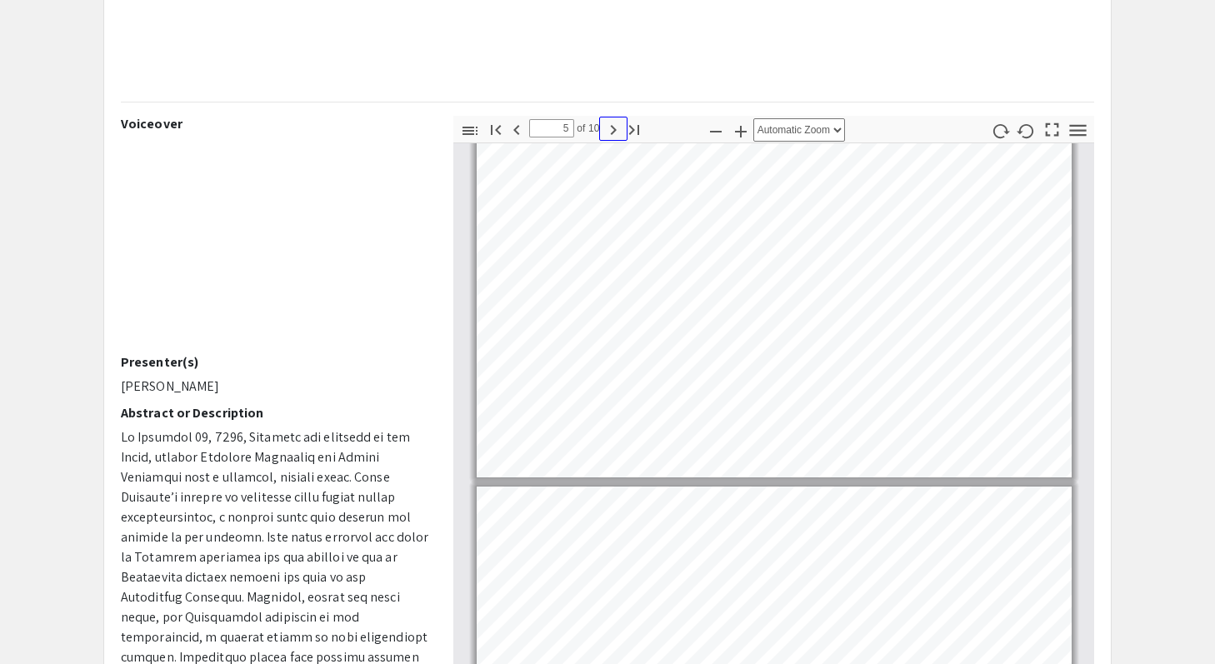
click at [606, 124] on icon "button" at bounding box center [613, 130] width 20 height 20
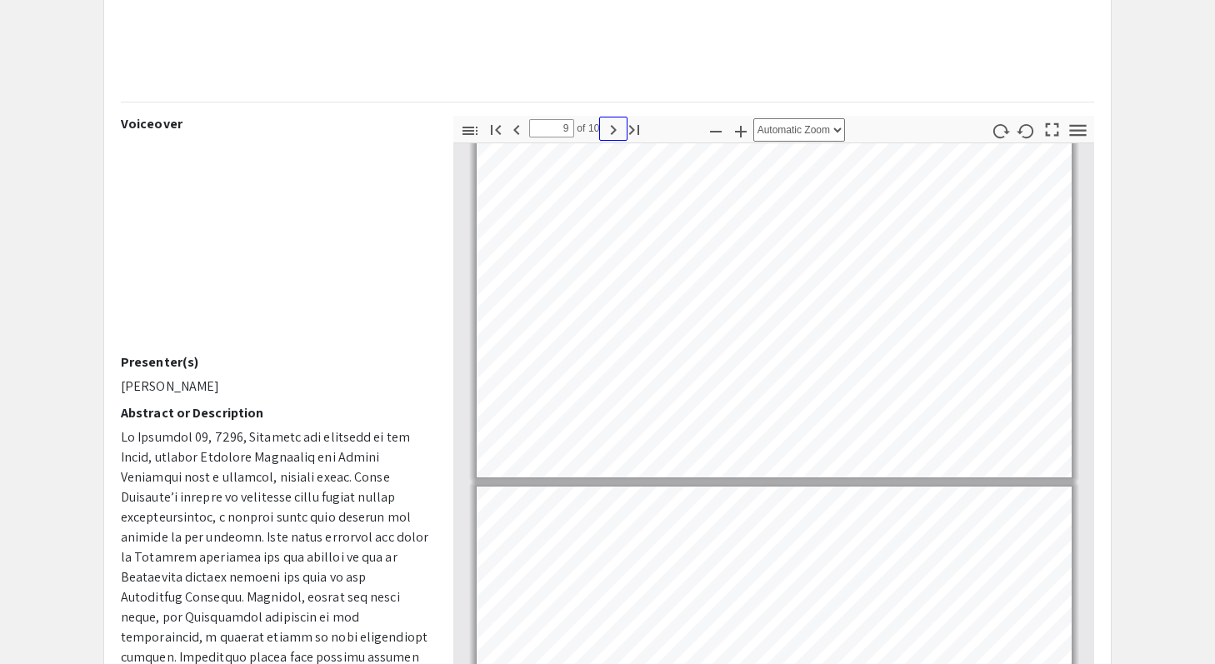
click at [606, 124] on icon "button" at bounding box center [613, 130] width 20 height 20
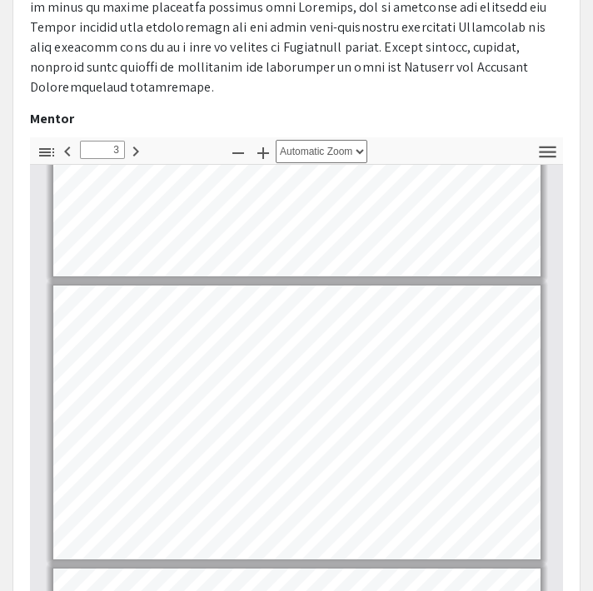
scroll to position [457, 0]
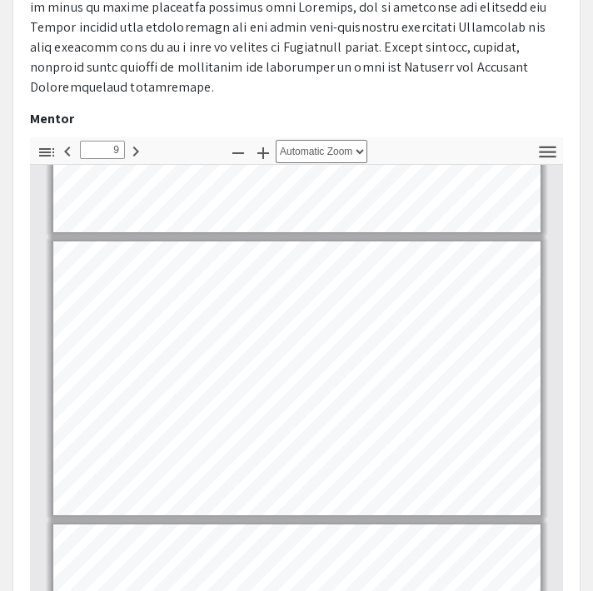
type input "10"
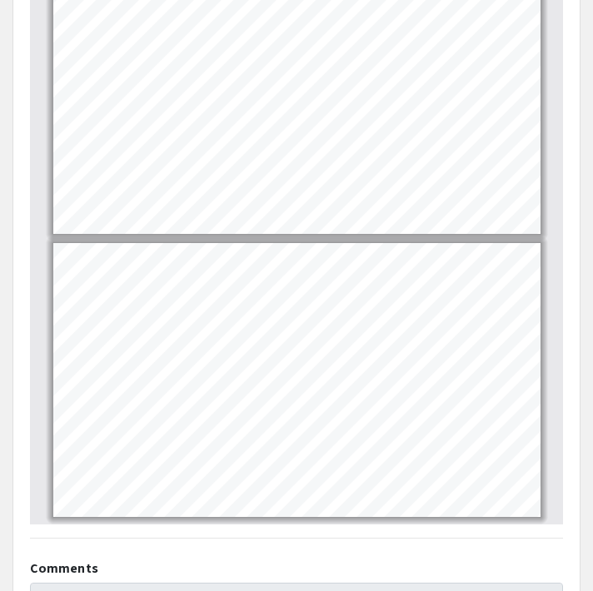
scroll to position [1172, 0]
